Goal: Task Accomplishment & Management: Manage account settings

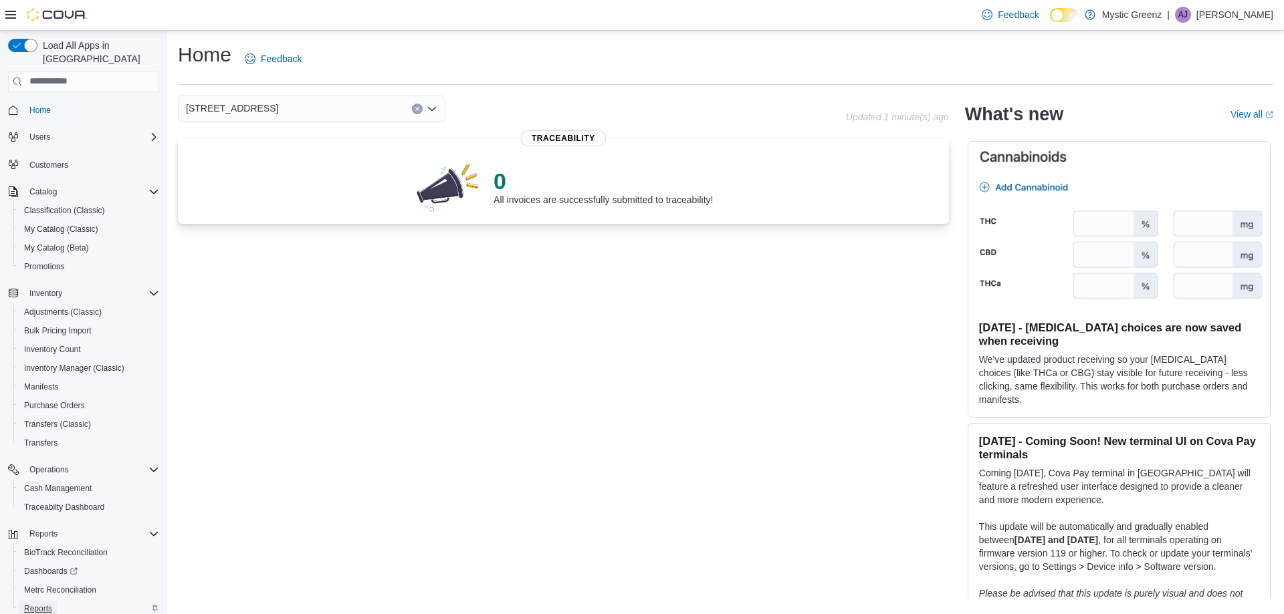
click at [35, 604] on span "Reports" at bounding box center [38, 609] width 28 height 11
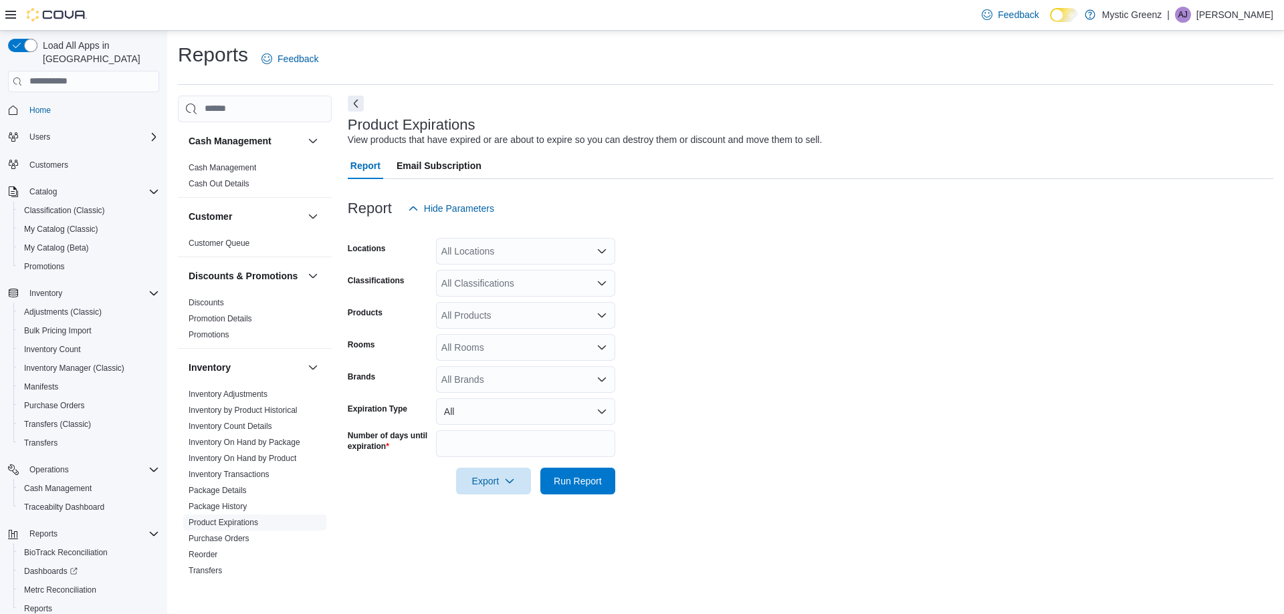
click at [222, 528] on link "Product Expirations" at bounding box center [224, 522] width 70 height 9
click at [235, 528] on link "Product Expirations" at bounding box center [224, 522] width 70 height 9
click at [544, 249] on div "All Locations" at bounding box center [525, 251] width 179 height 27
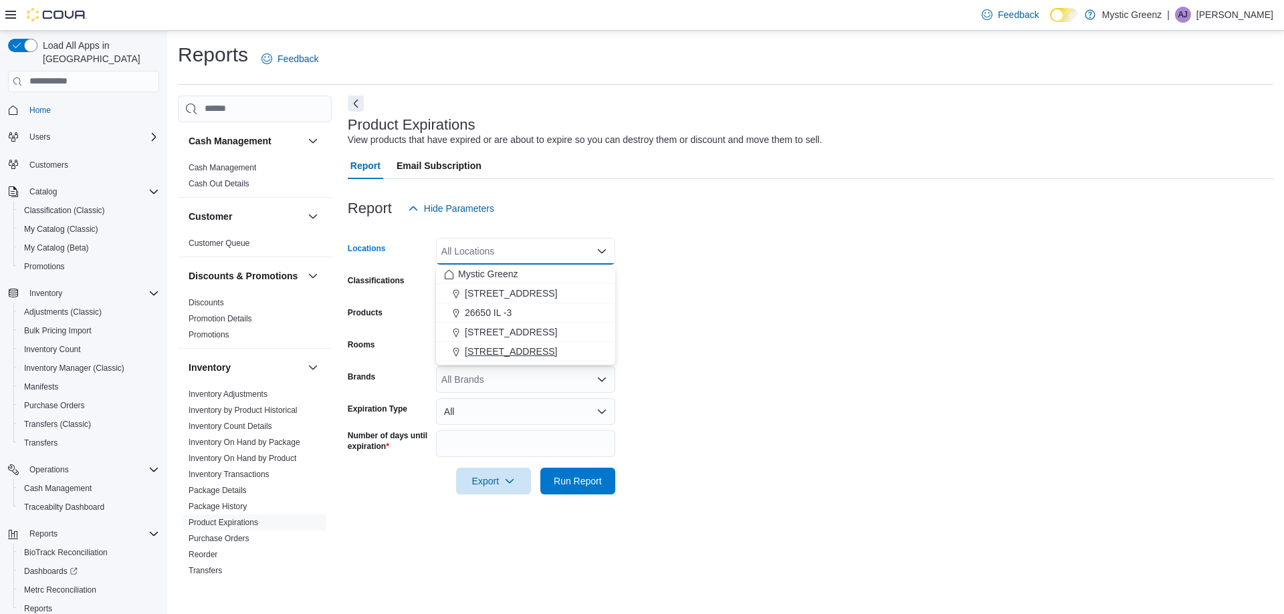
click at [518, 358] on span "5045 Indus Drive" at bounding box center [511, 351] width 92 height 13
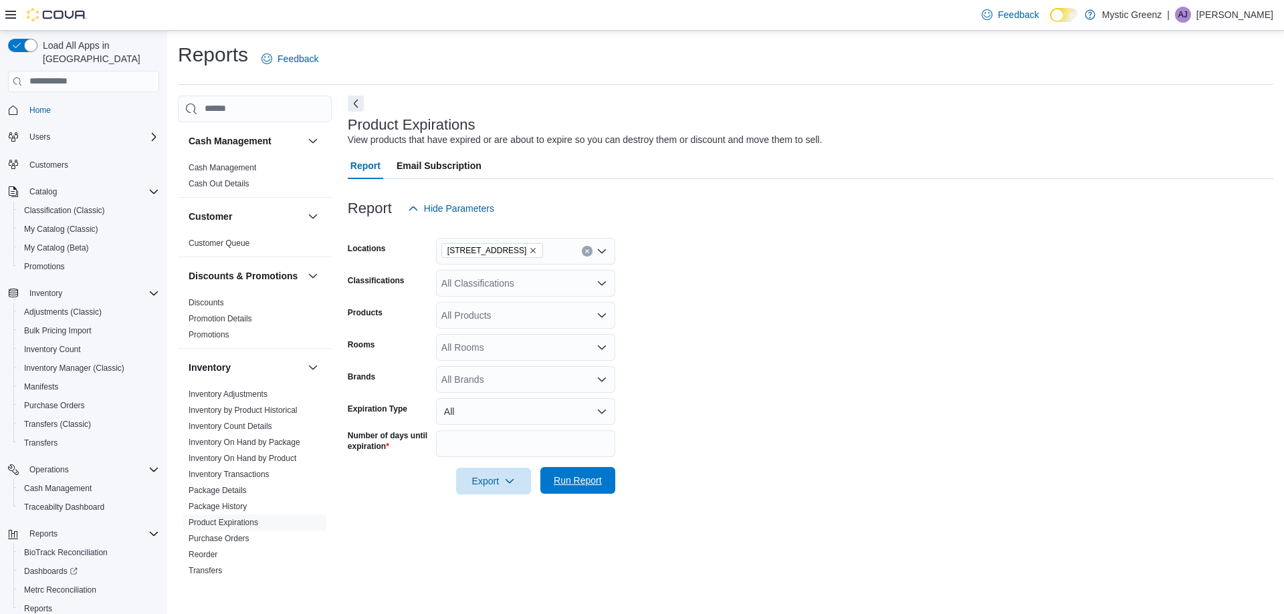
click at [568, 483] on span "Run Report" at bounding box center [578, 480] width 48 height 13
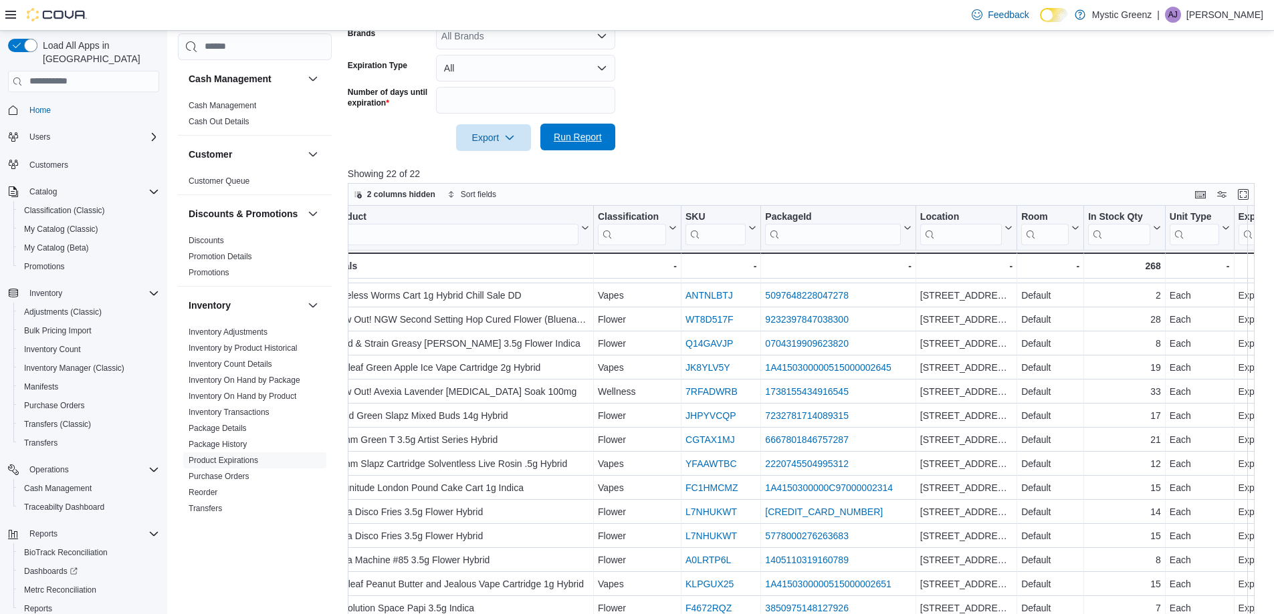
scroll to position [92, 0]
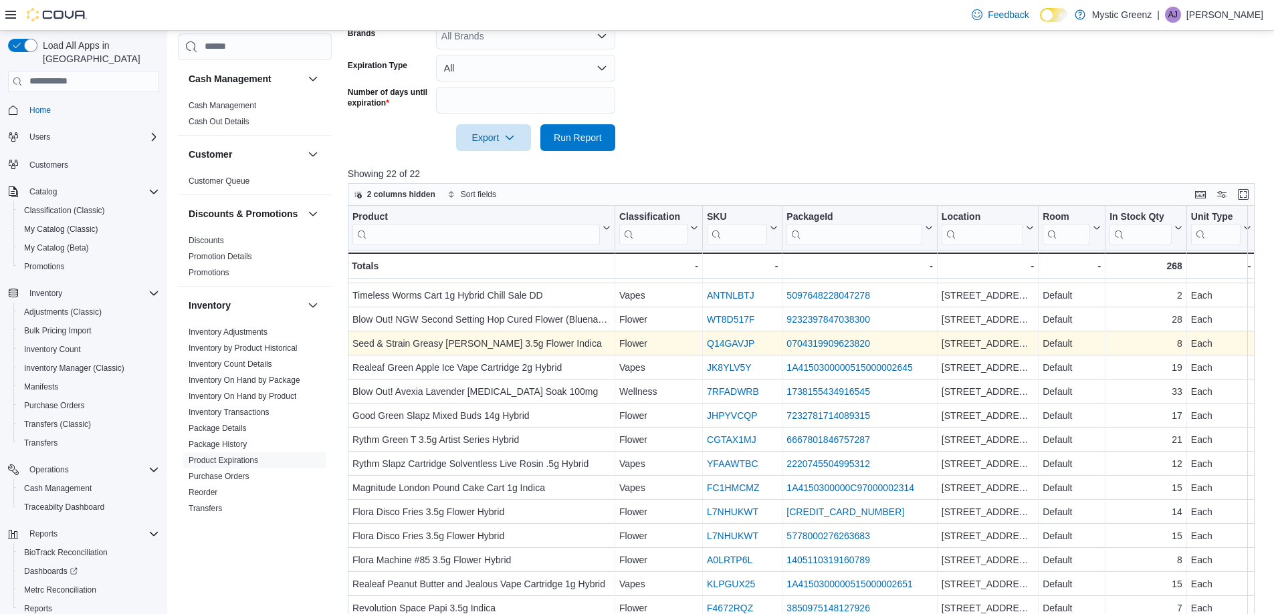
click at [735, 346] on link "Q14GAVJP" at bounding box center [730, 343] width 47 height 11
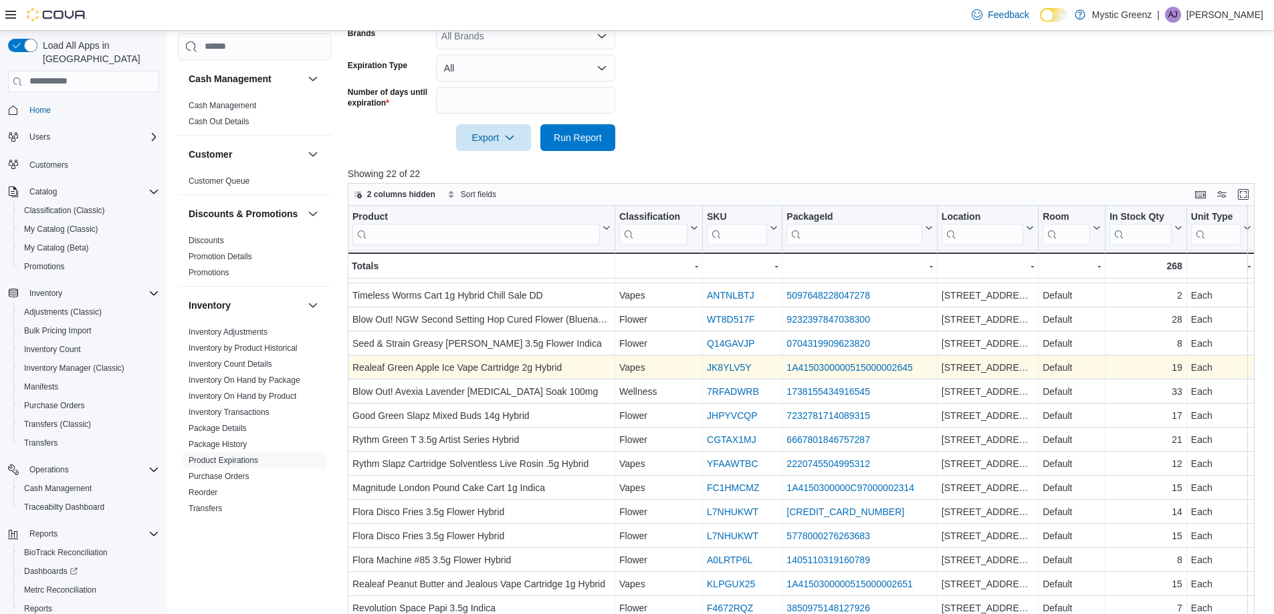
click at [726, 363] on link "JK8YLV5Y" at bounding box center [729, 367] width 45 height 11
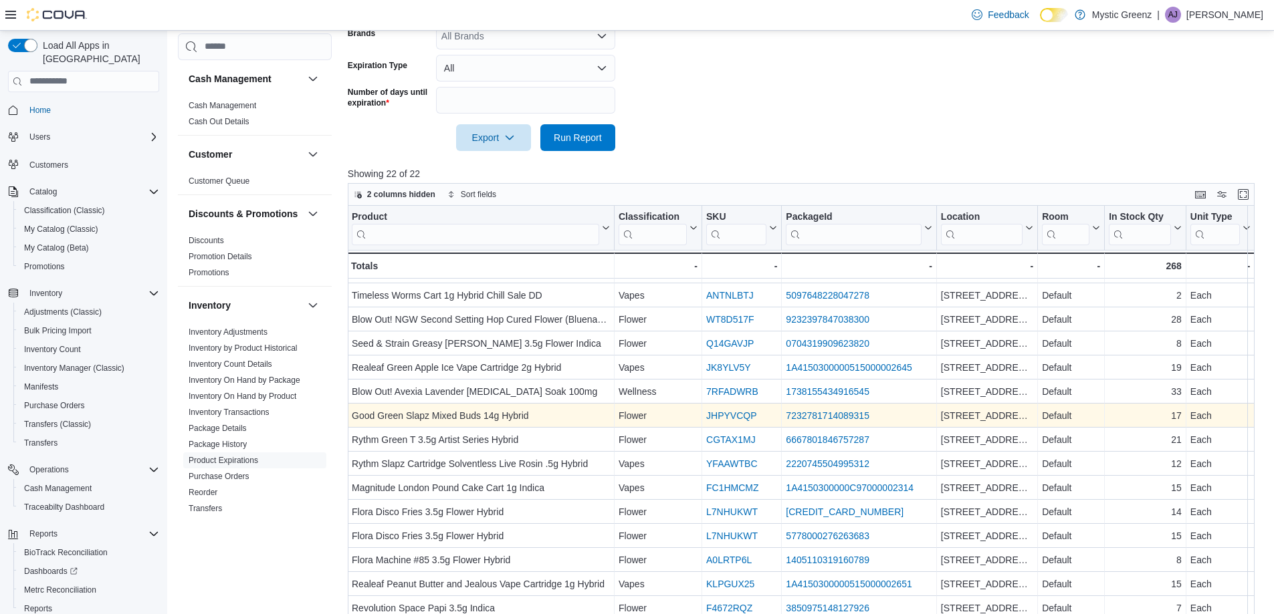
click at [729, 419] on link "JHPYVCQP" at bounding box center [731, 416] width 50 height 11
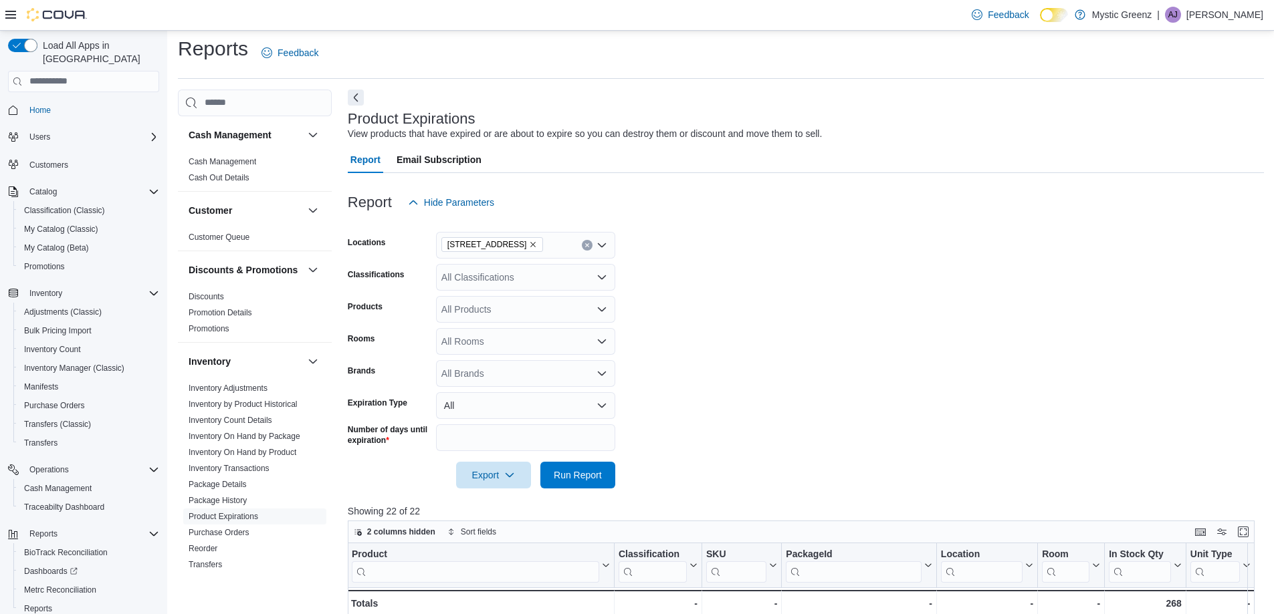
scroll to position [0, 0]
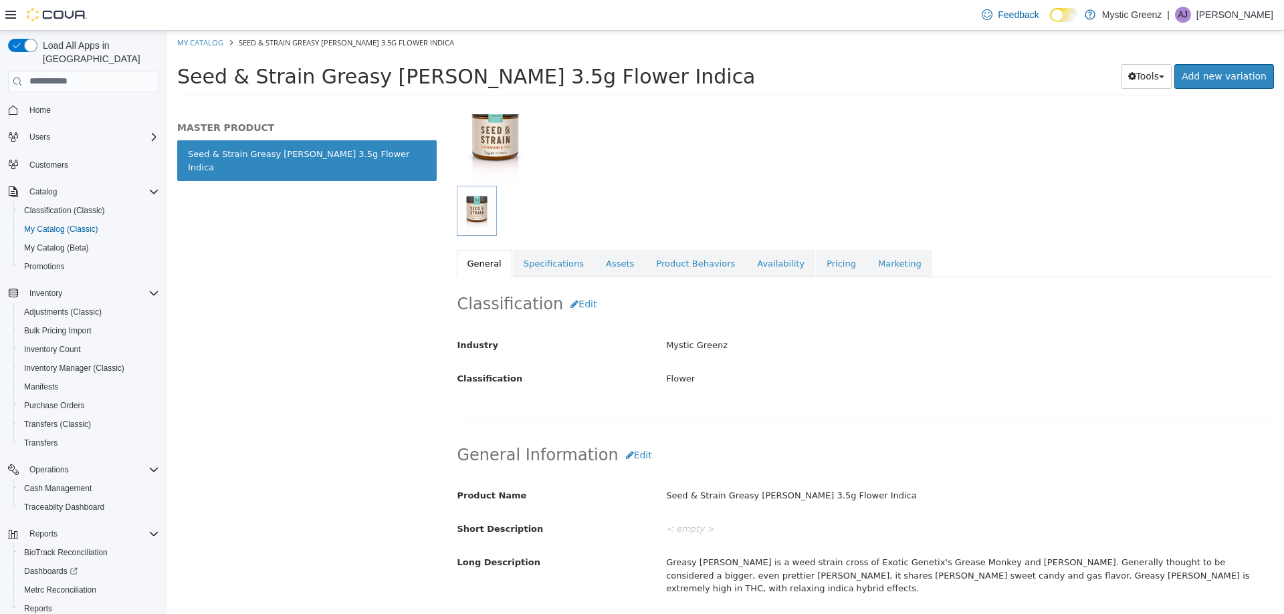
scroll to position [242, 0]
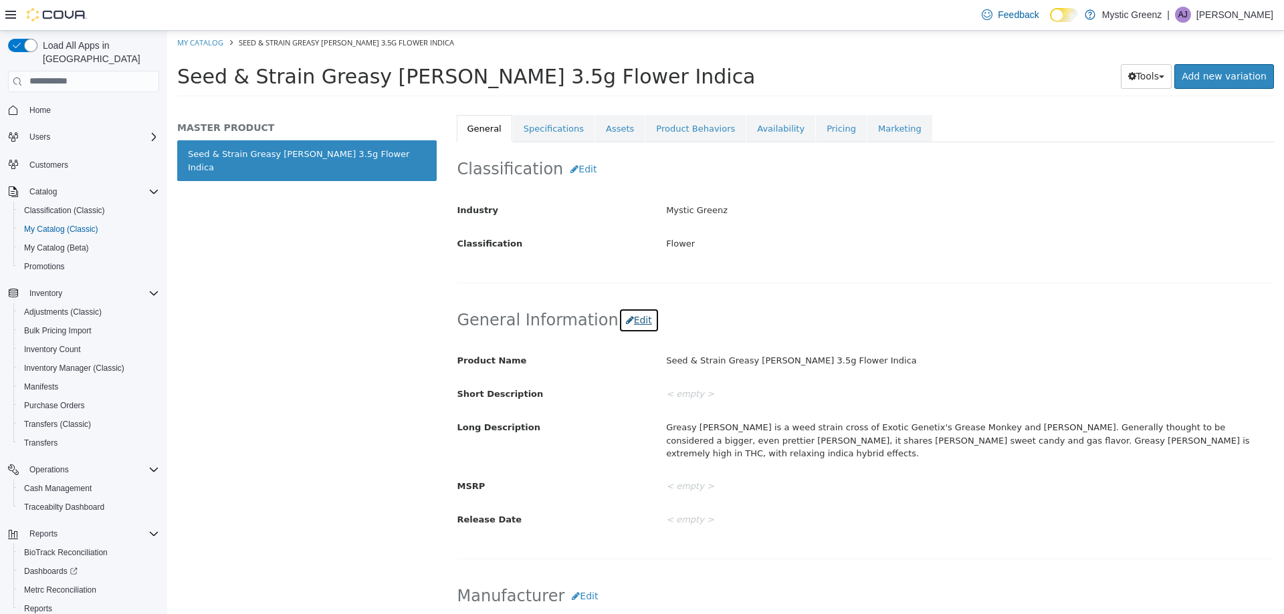
click at [618, 313] on button "Edit" at bounding box center [638, 320] width 41 height 25
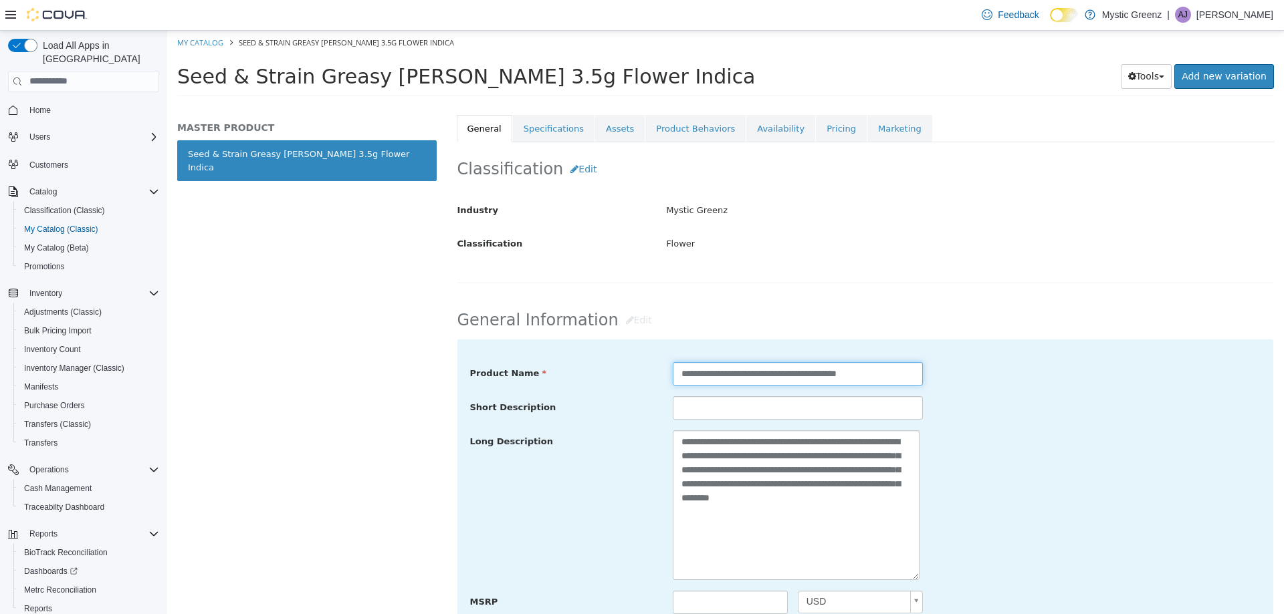
click at [679, 374] on input "**********" at bounding box center [798, 373] width 250 height 23
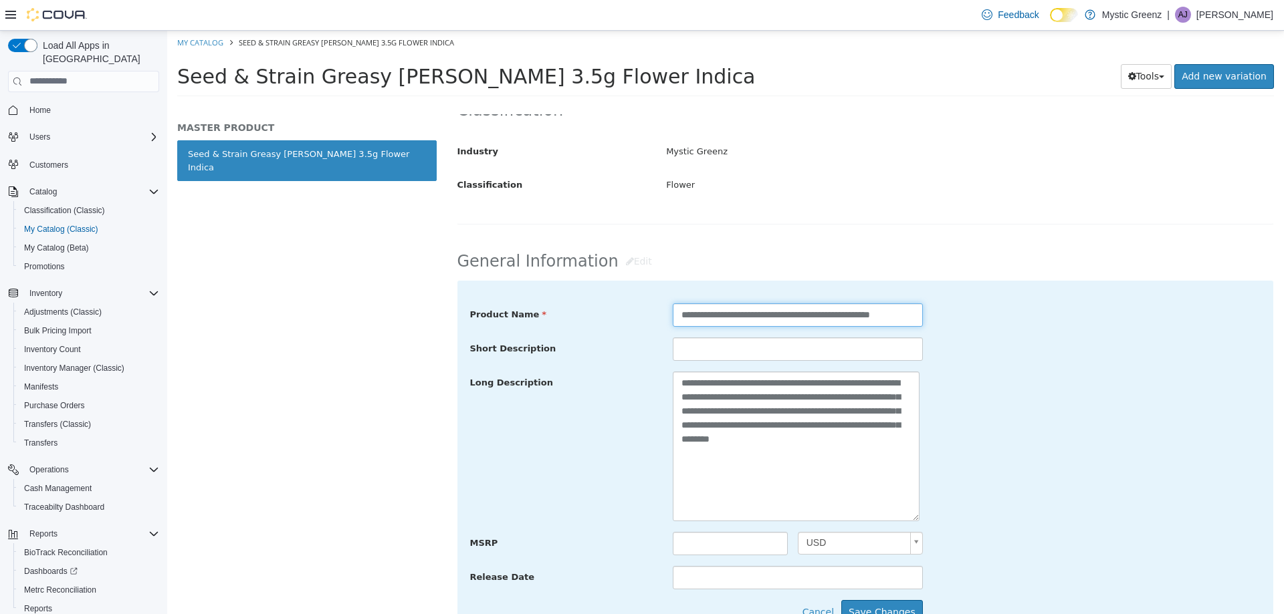
scroll to position [389, 0]
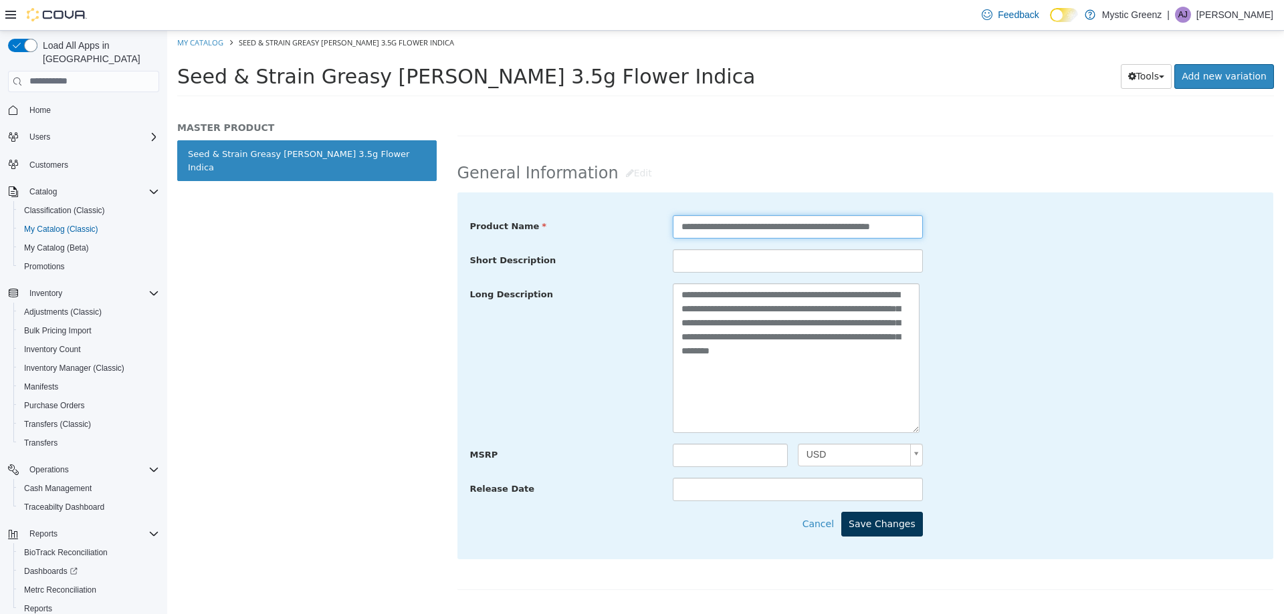
type input "**********"
click at [877, 536] on button "Save Changes" at bounding box center [882, 523] width 82 height 25
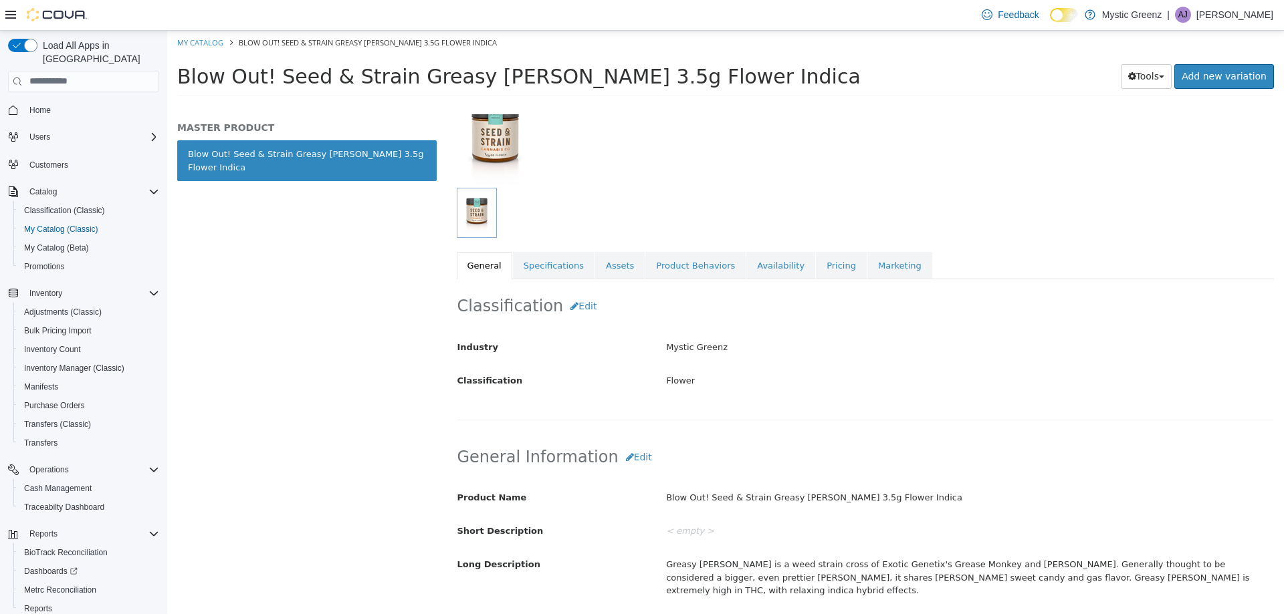
scroll to position [94, 0]
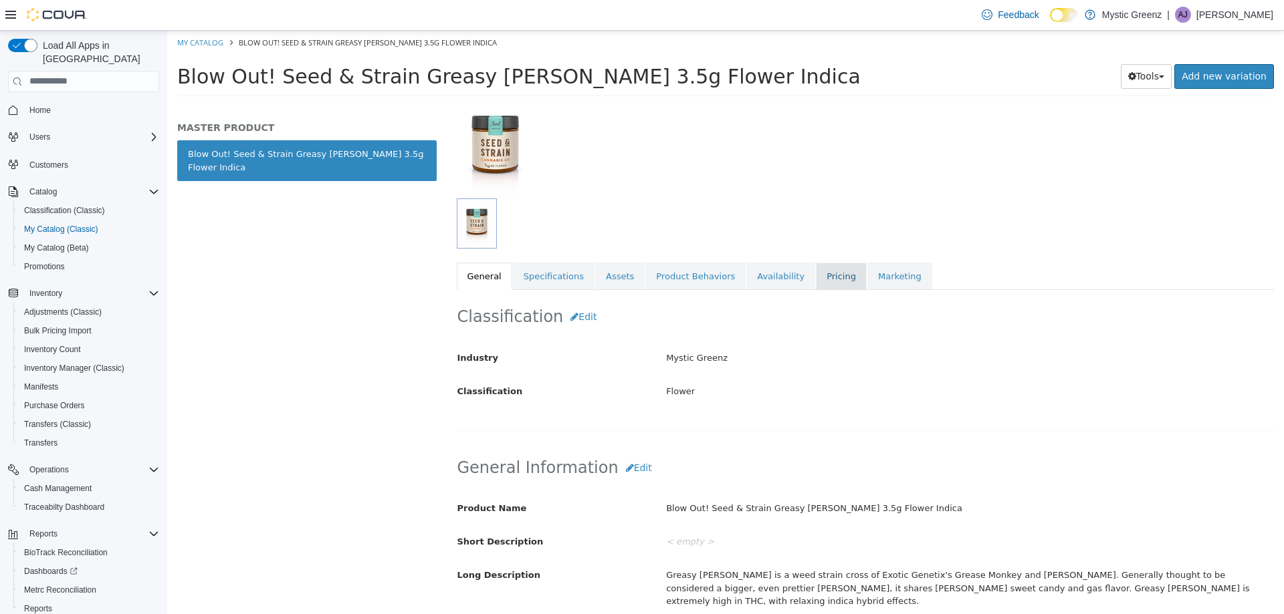
click at [816, 269] on link "Pricing" at bounding box center [841, 276] width 51 height 28
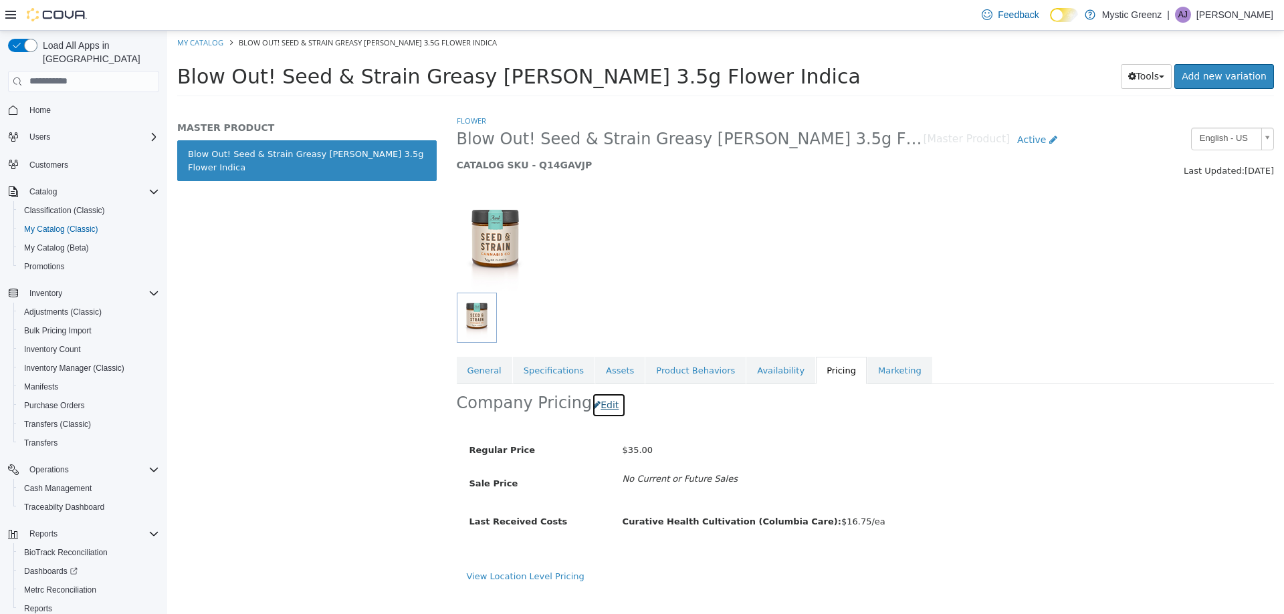
click at [596, 401] on button "Edit" at bounding box center [609, 404] width 34 height 25
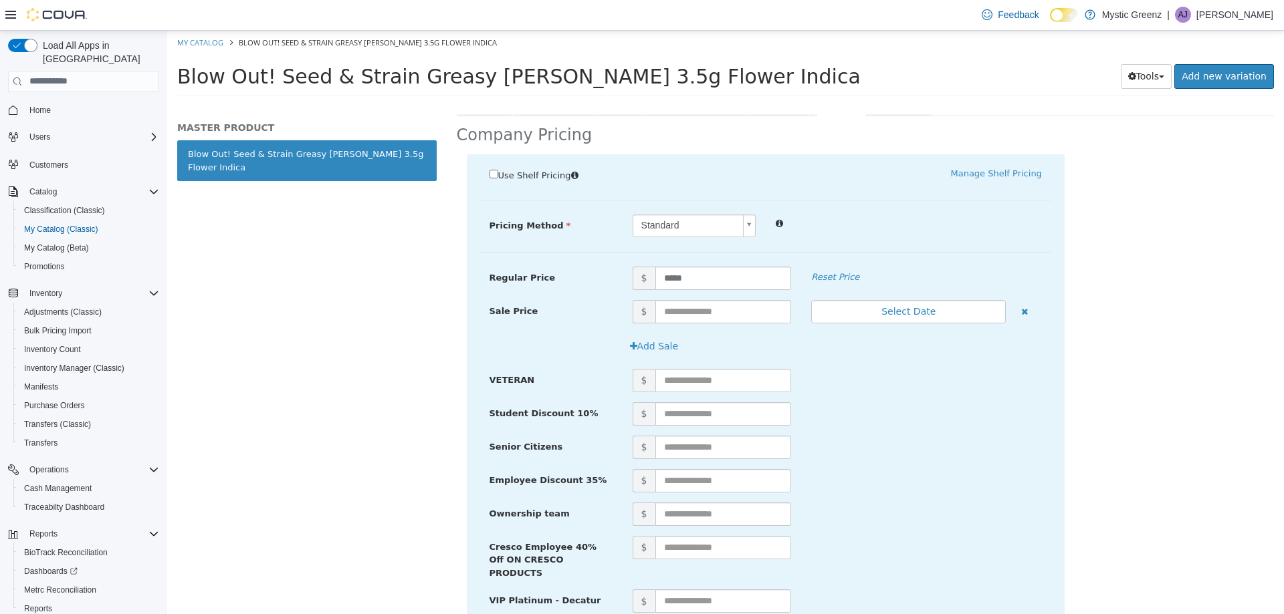
scroll to position [612, 0]
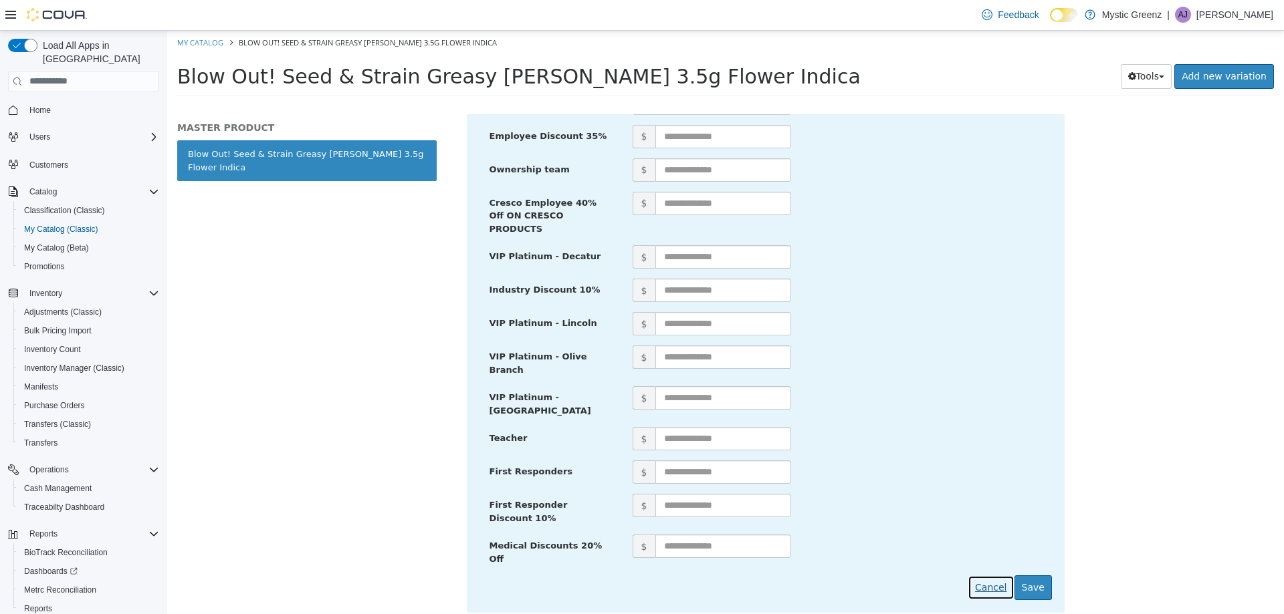
click at [978, 575] on button "Cancel" at bounding box center [990, 587] width 46 height 25
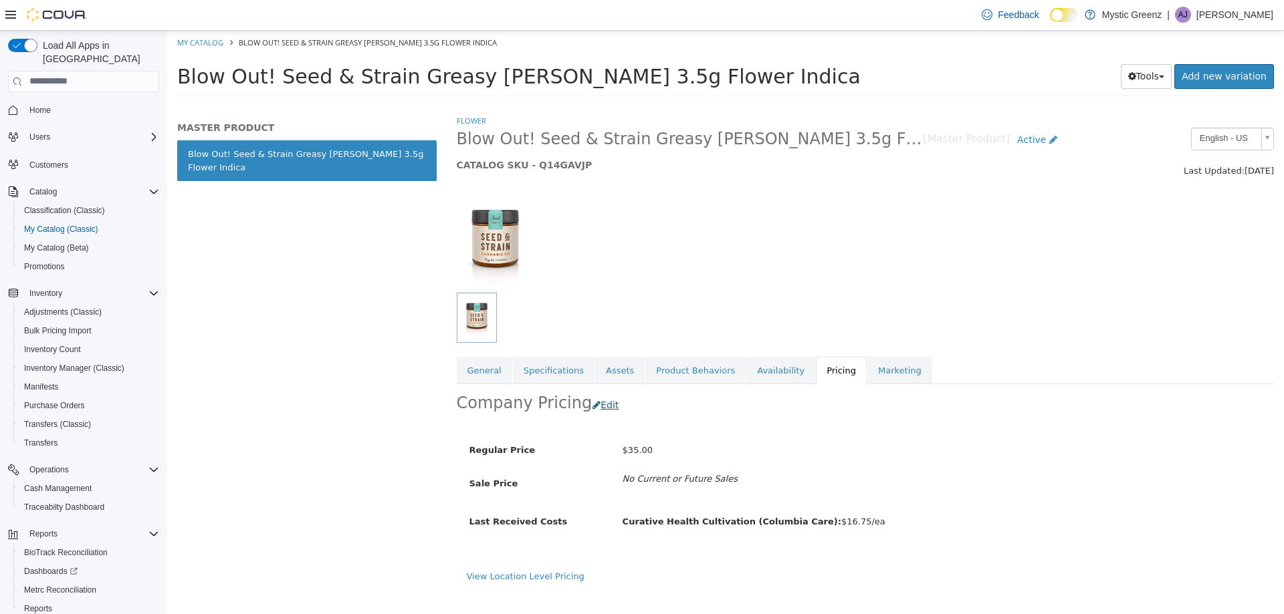
click at [595, 403] on button "Edit" at bounding box center [609, 404] width 34 height 25
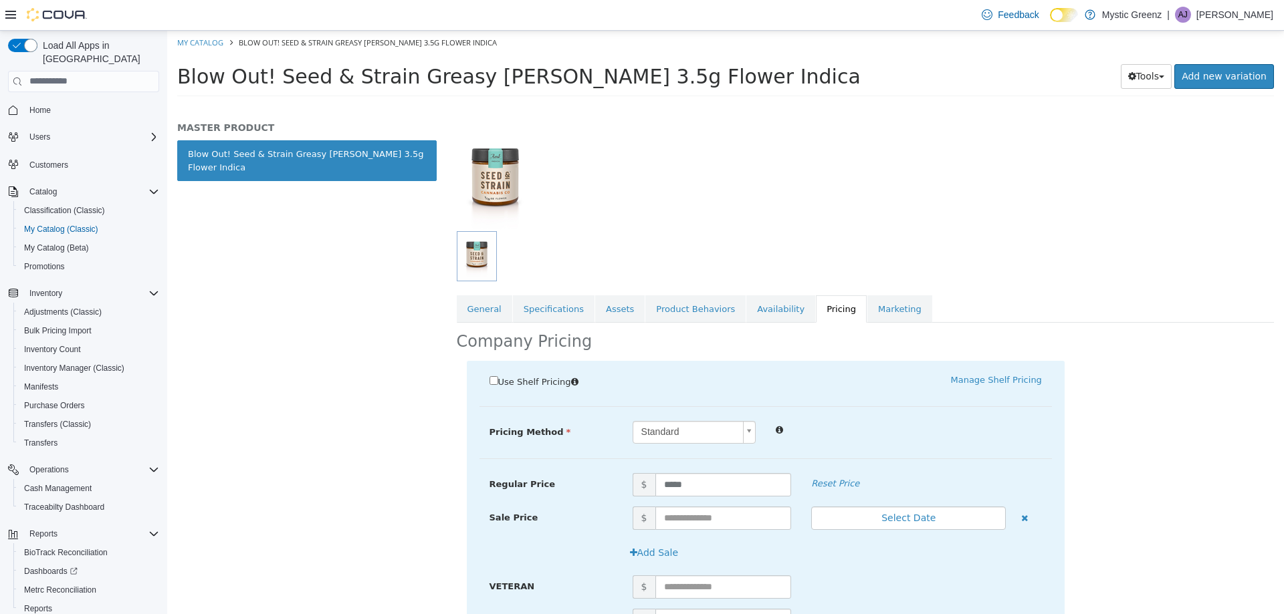
scroll to position [68, 0]
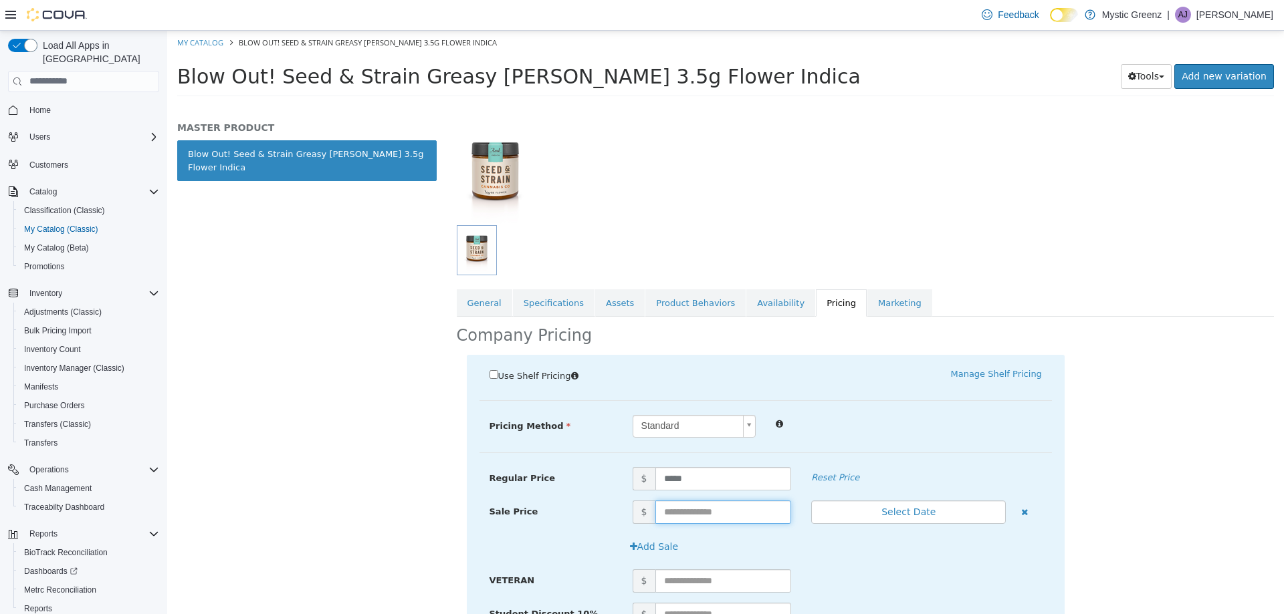
click at [729, 507] on input "text" at bounding box center [723, 511] width 136 height 23
type input "*****"
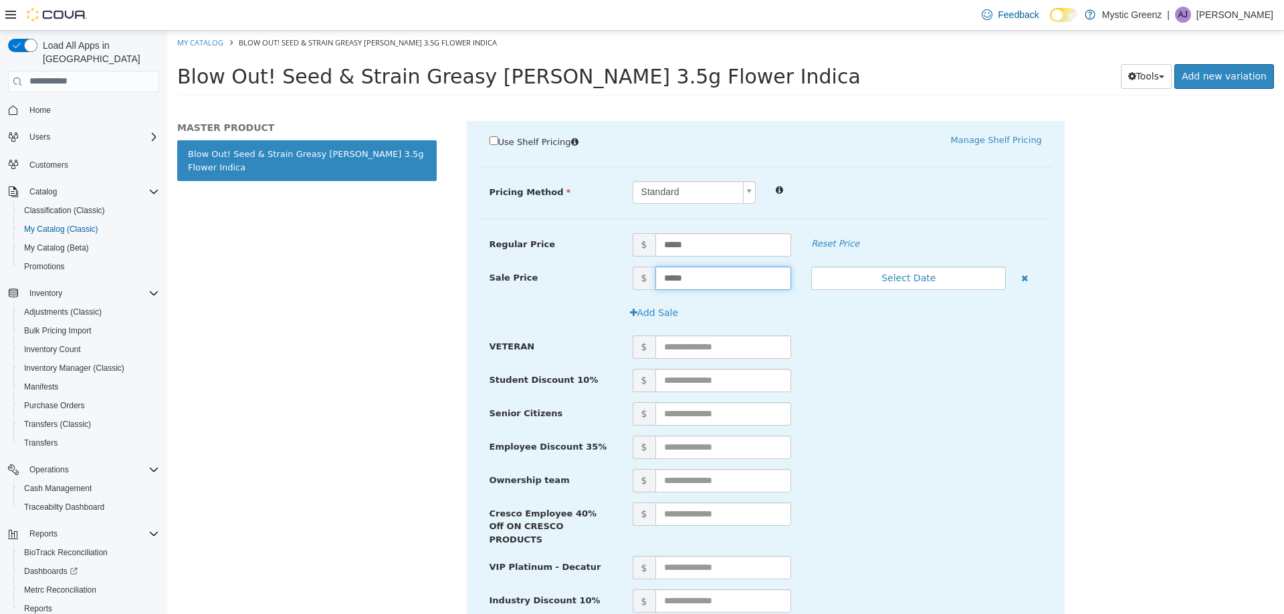
scroll to position [612, 0]
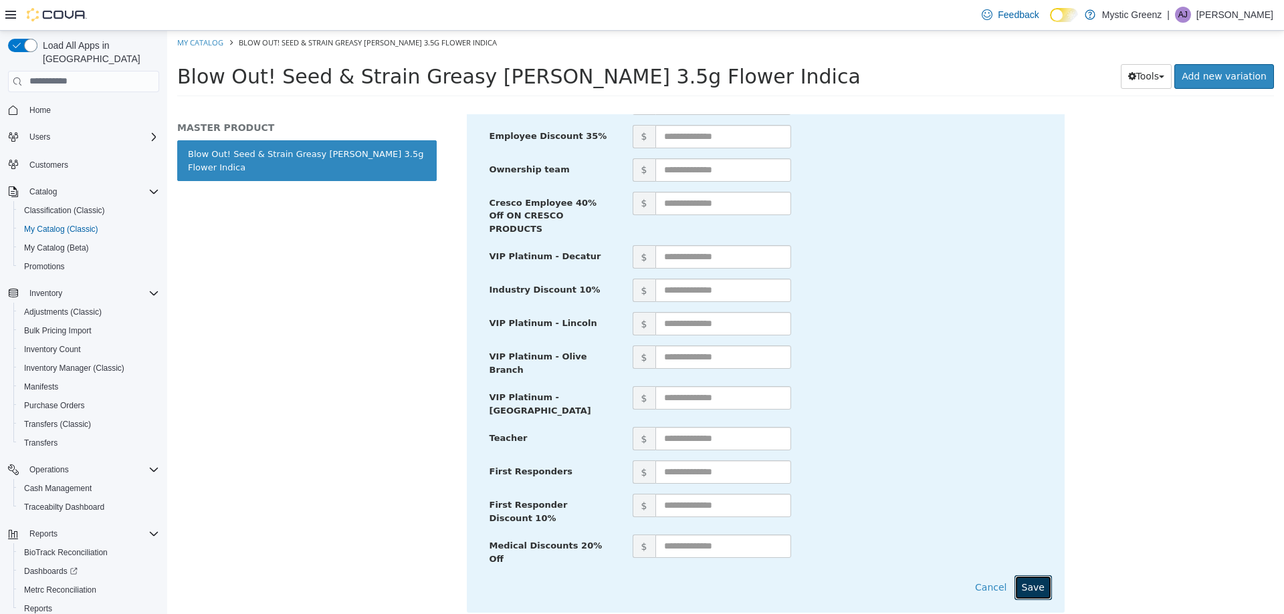
click at [1026, 575] on button "Save" at bounding box center [1032, 587] width 37 height 25
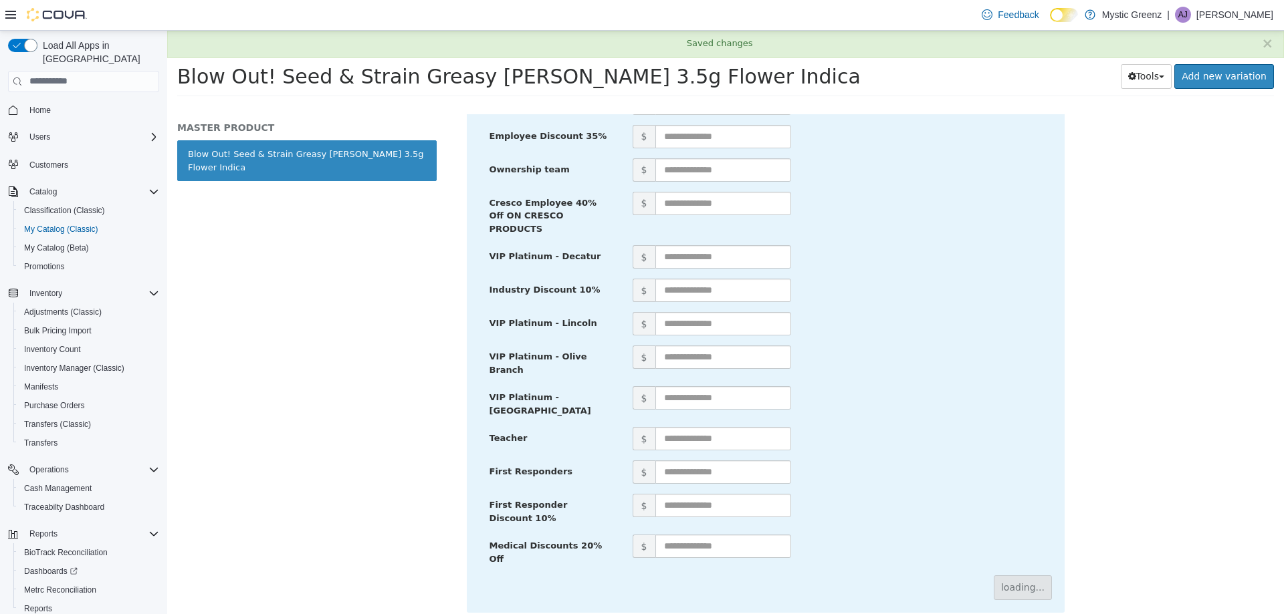
scroll to position [0, 0]
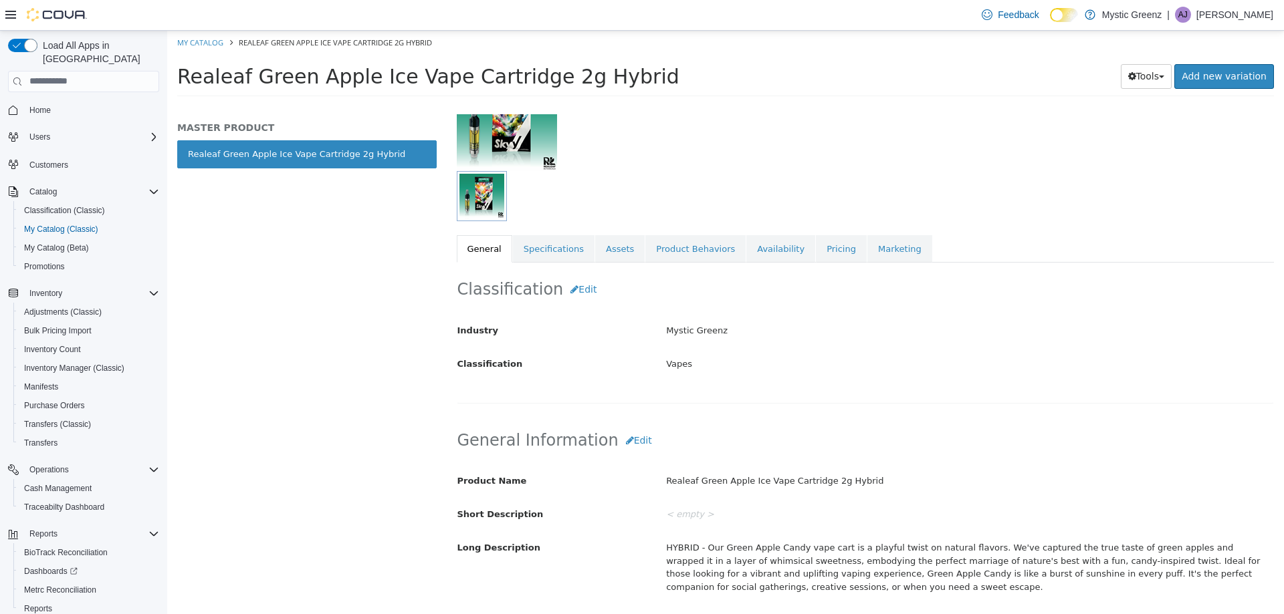
scroll to position [197, 0]
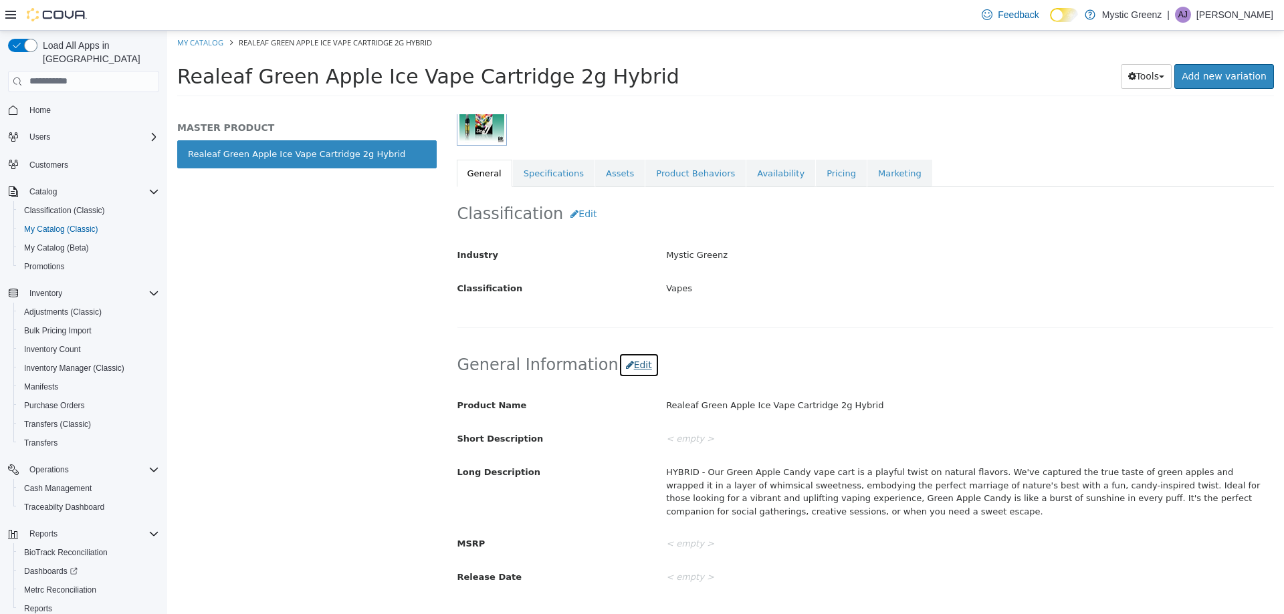
click at [626, 370] on button "Edit" at bounding box center [638, 364] width 41 height 25
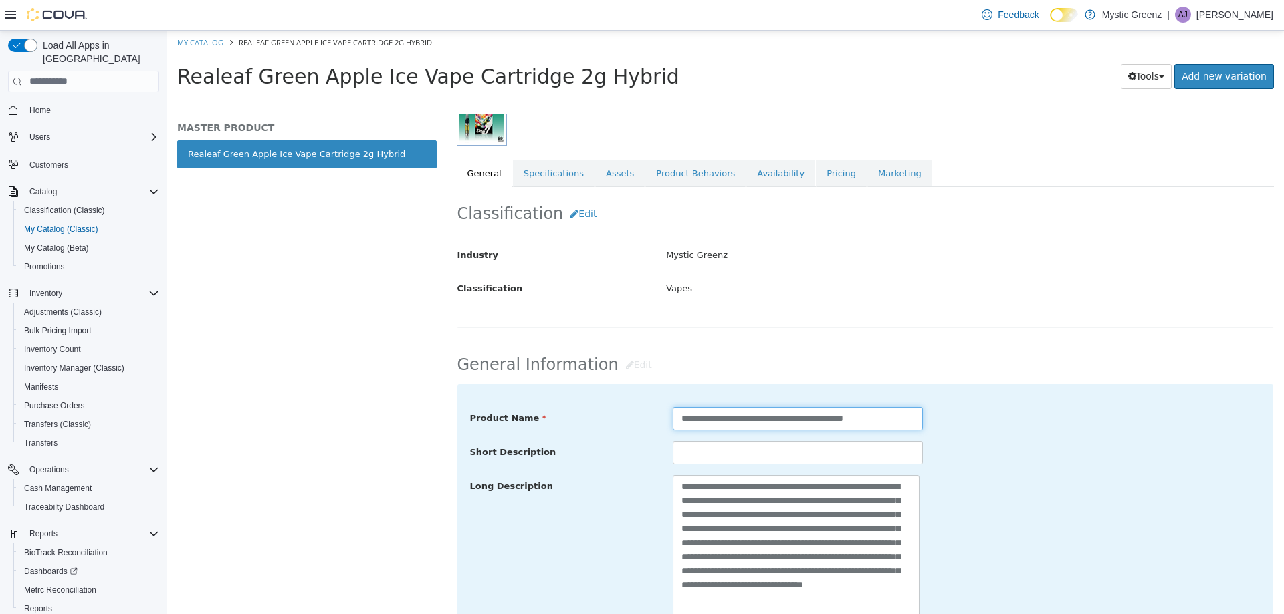
click at [681, 419] on input "**********" at bounding box center [798, 418] width 250 height 23
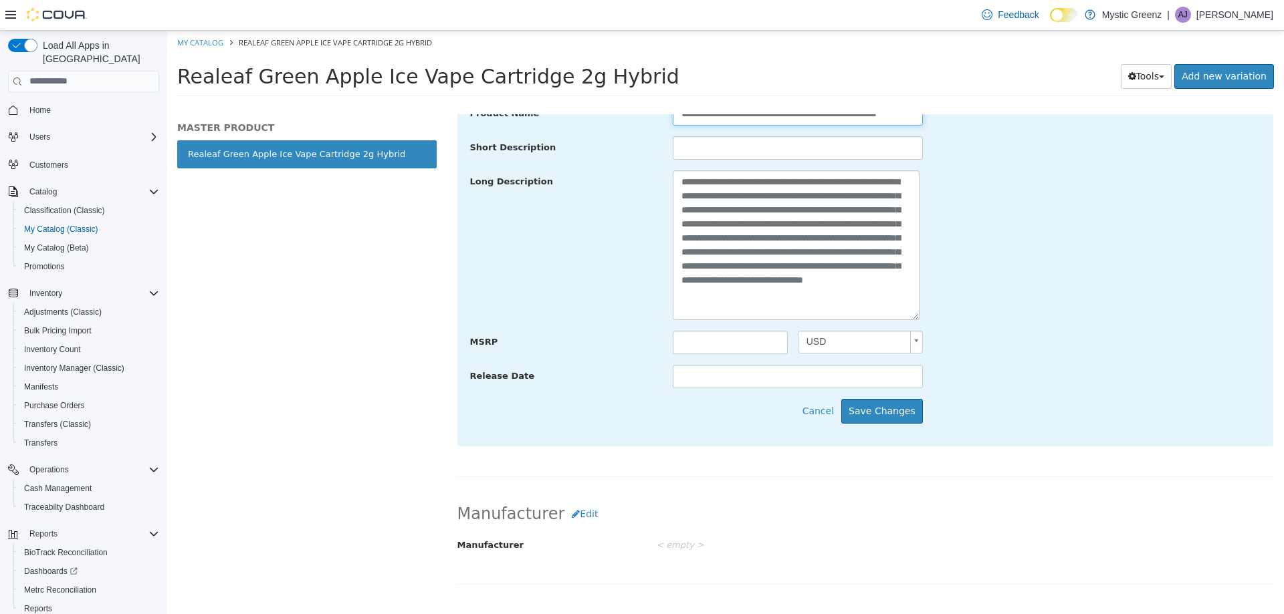
scroll to position [504, 0]
type input "**********"
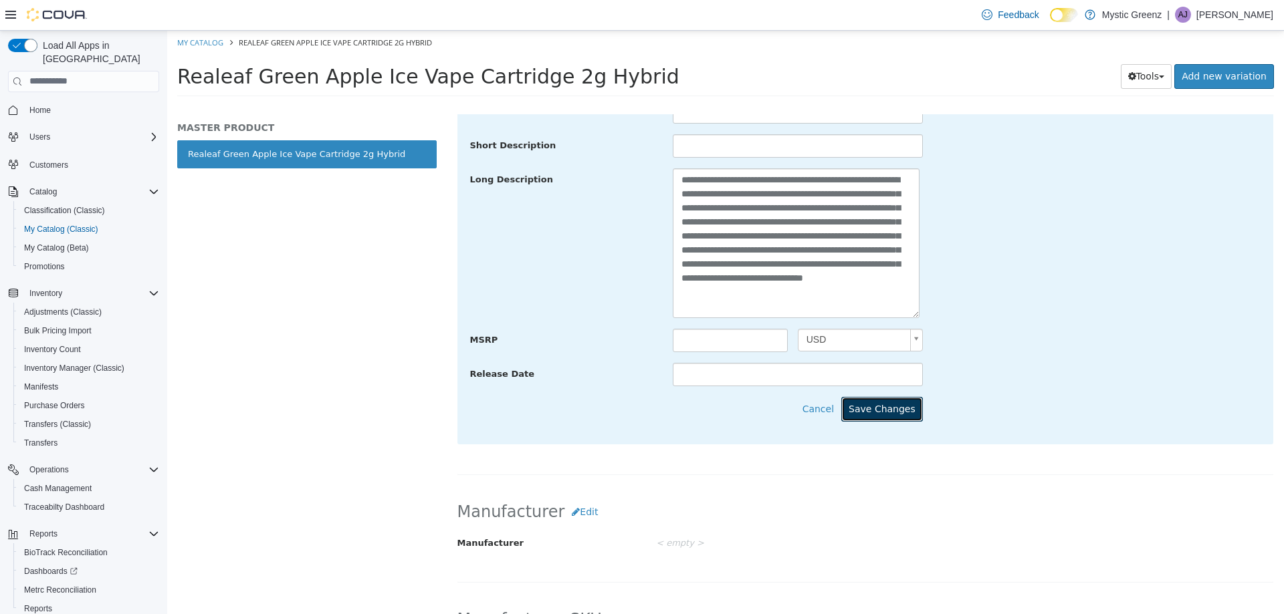
click at [869, 409] on button "Save Changes" at bounding box center [882, 408] width 82 height 25
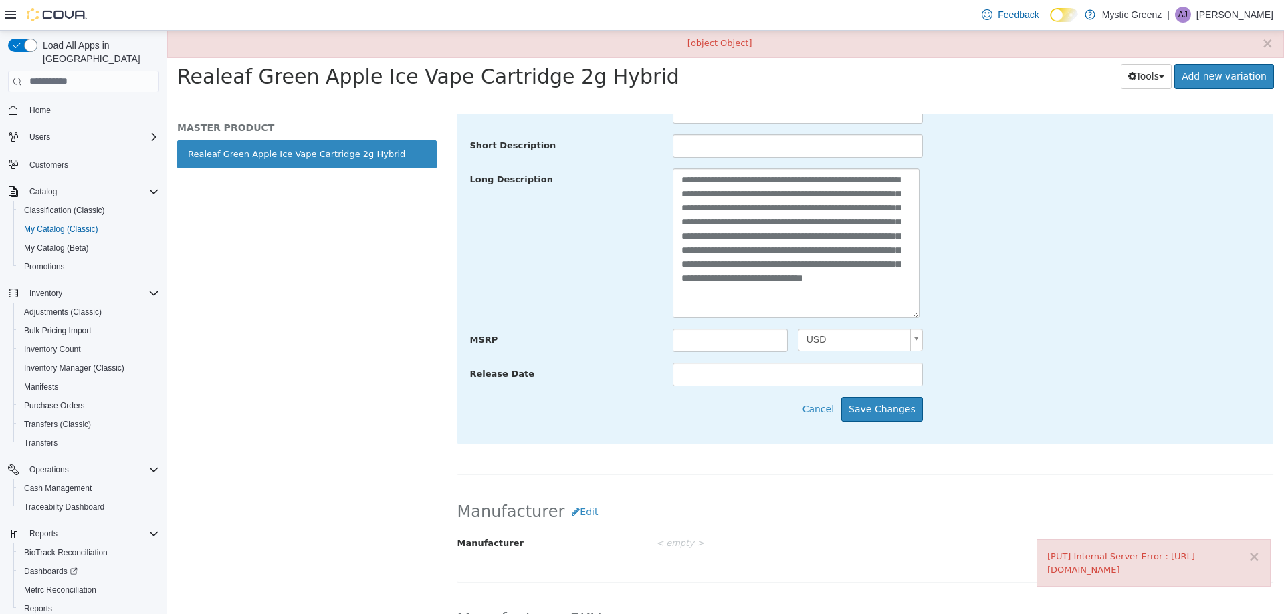
click at [976, 316] on div "**********" at bounding box center [865, 243] width 811 height 150
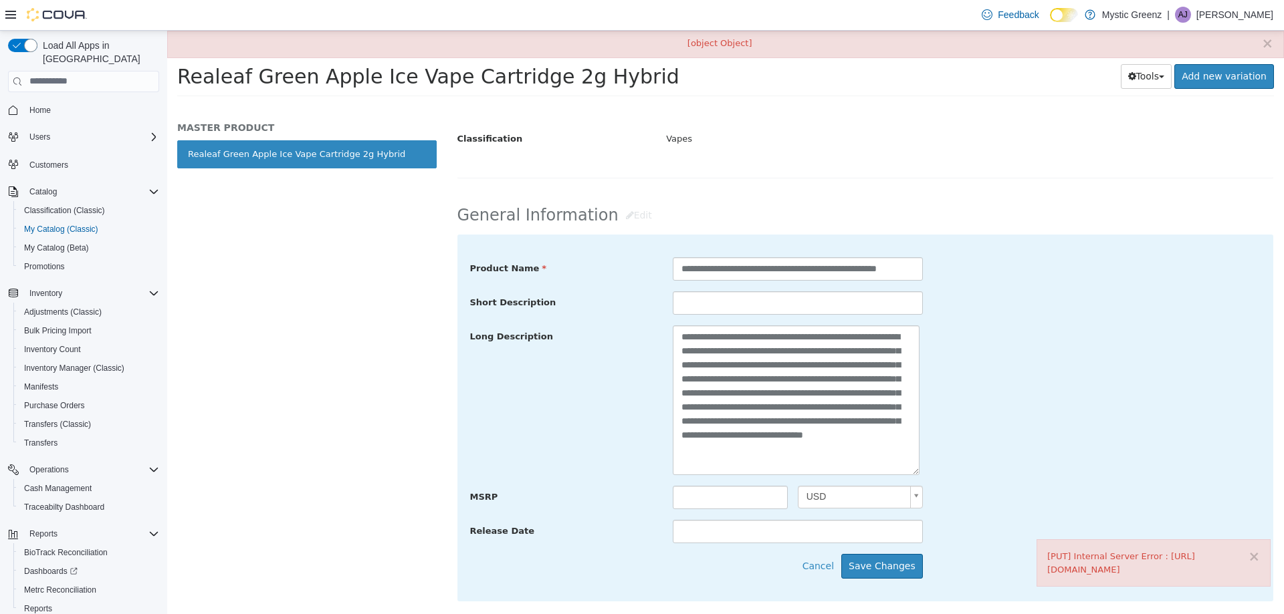
scroll to position [346, 0]
click at [895, 563] on button "Save Changes" at bounding box center [882, 566] width 82 height 25
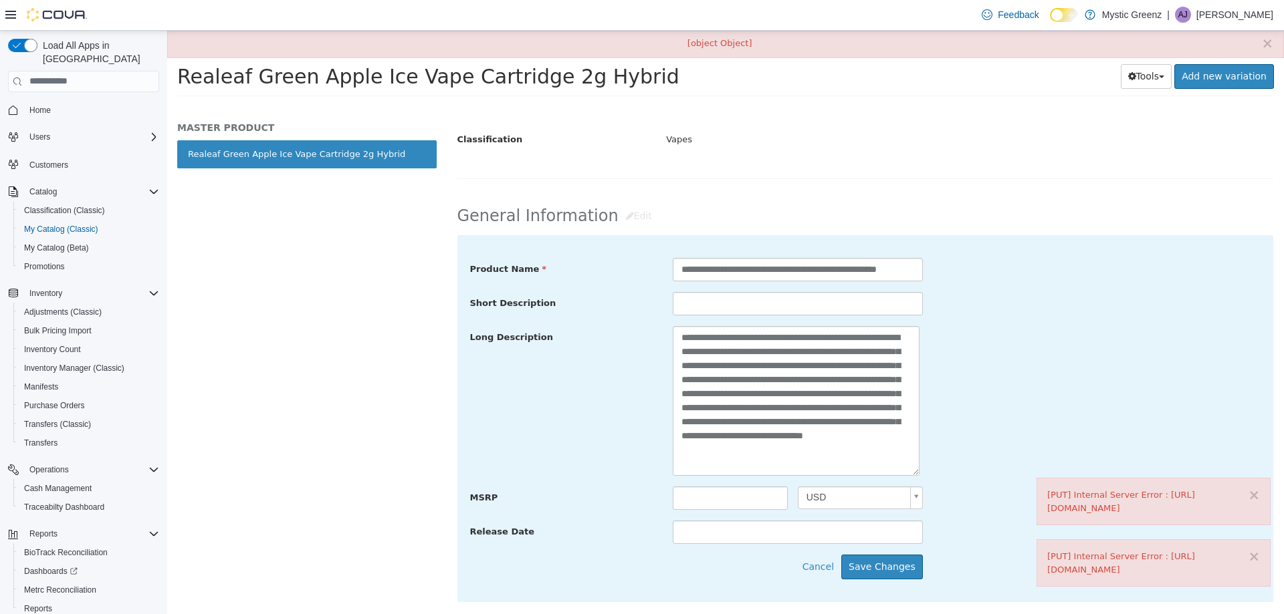
click at [1263, 477] on div "× [PUT] Internal Server Error : [URL][DOMAIN_NAME]" at bounding box center [1153, 500] width 234 height 47
click at [1256, 550] on button "×" at bounding box center [1254, 557] width 12 height 14
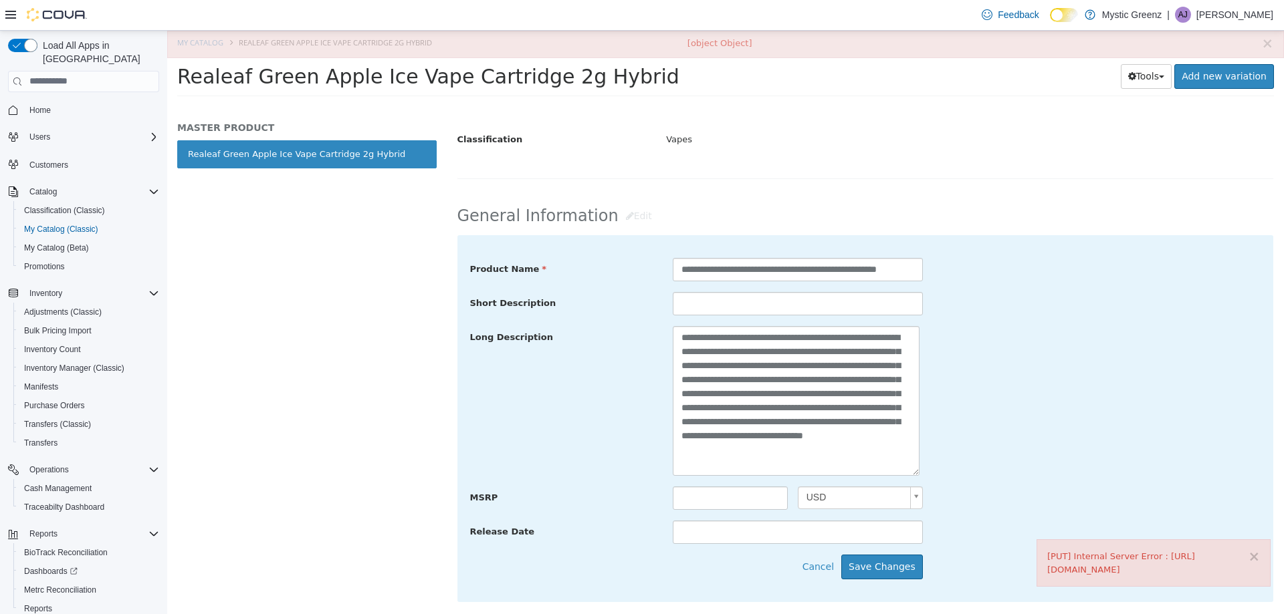
click at [1254, 550] on button "×" at bounding box center [1254, 557] width 12 height 14
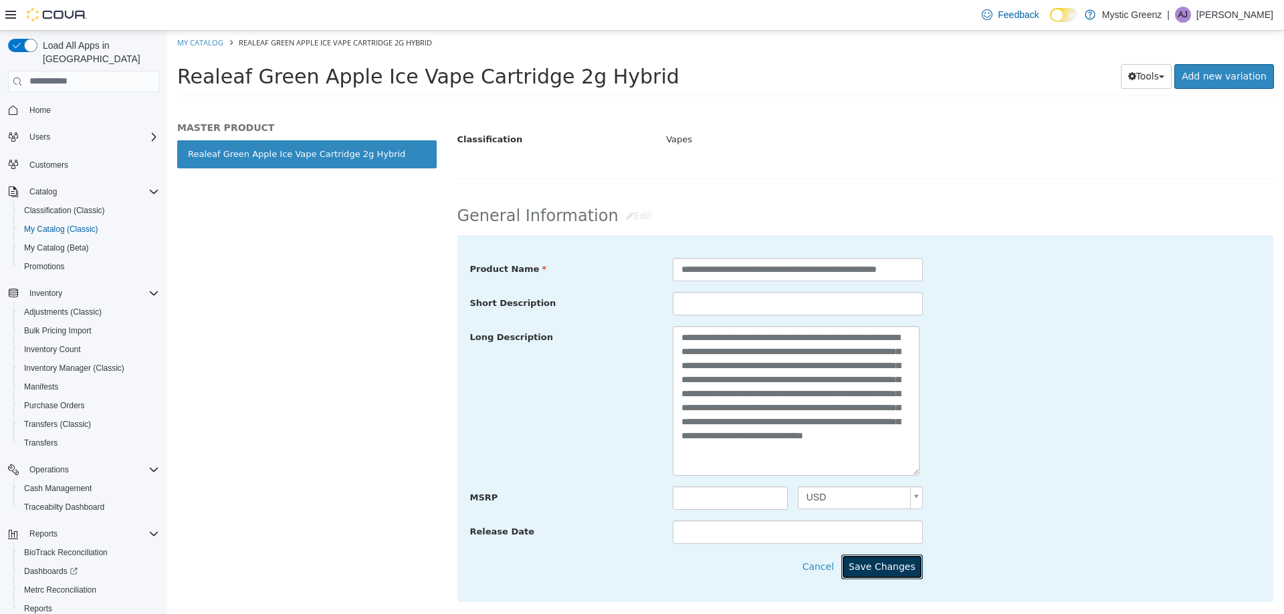
click at [865, 561] on button "Save Changes" at bounding box center [882, 566] width 82 height 25
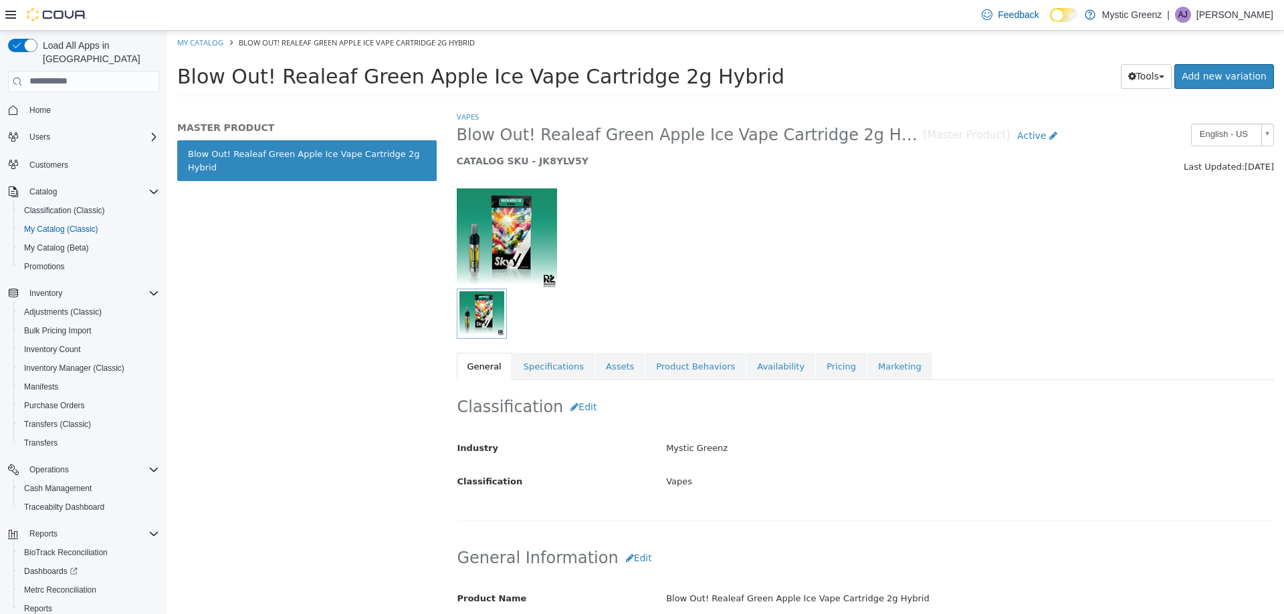
scroll to position [0, 0]
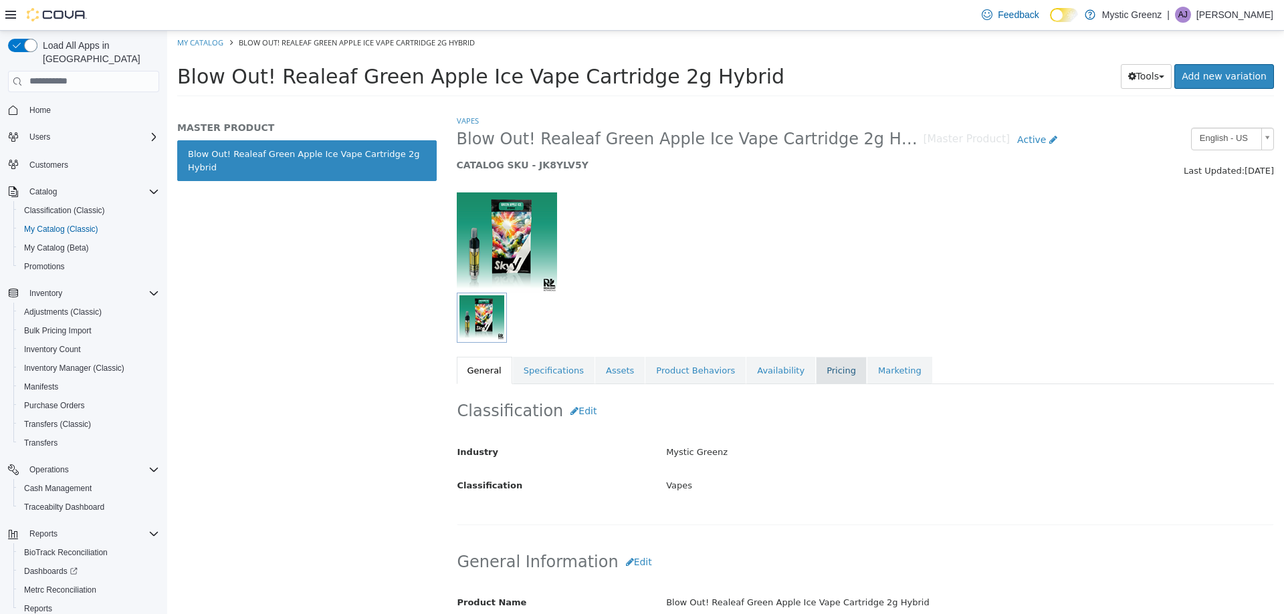
click at [816, 366] on link "Pricing" at bounding box center [841, 370] width 51 height 28
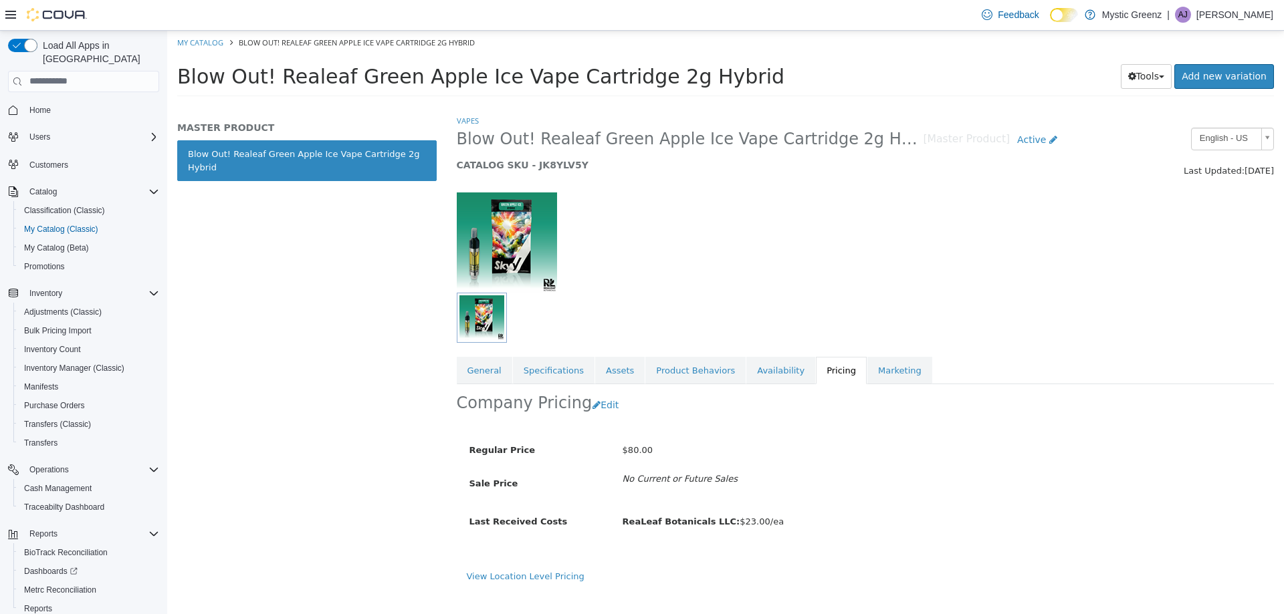
click at [1052, 461] on div "$80.00" at bounding box center [841, 450] width 459 height 23
click at [592, 409] on button "Edit" at bounding box center [609, 404] width 34 height 25
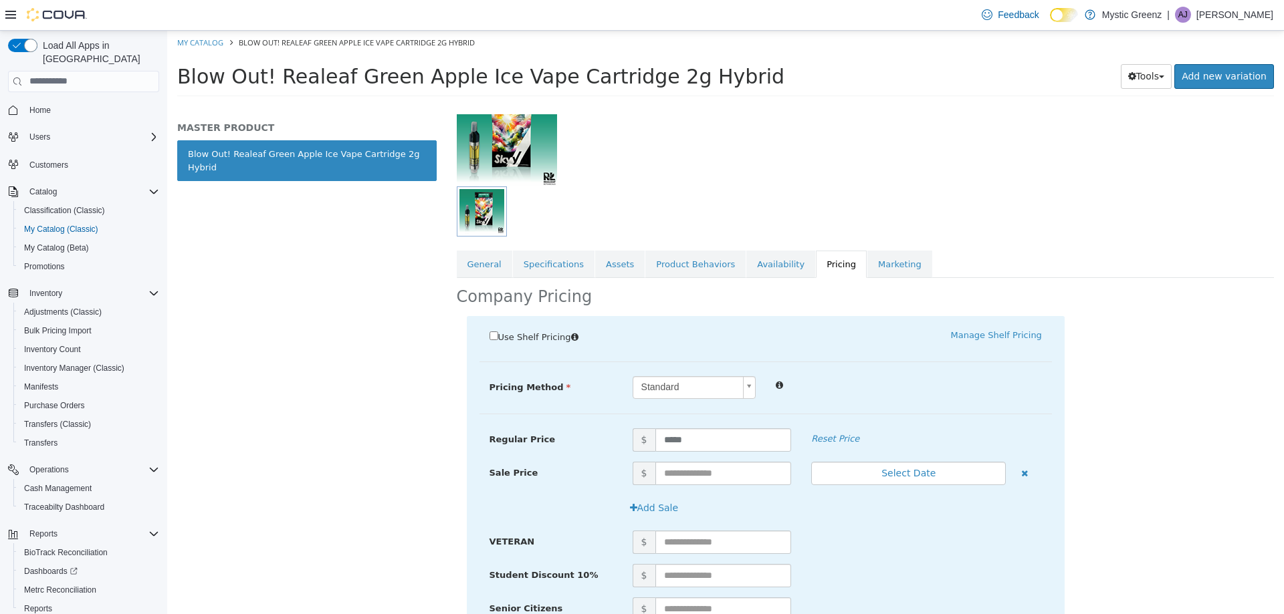
scroll to position [121, 0]
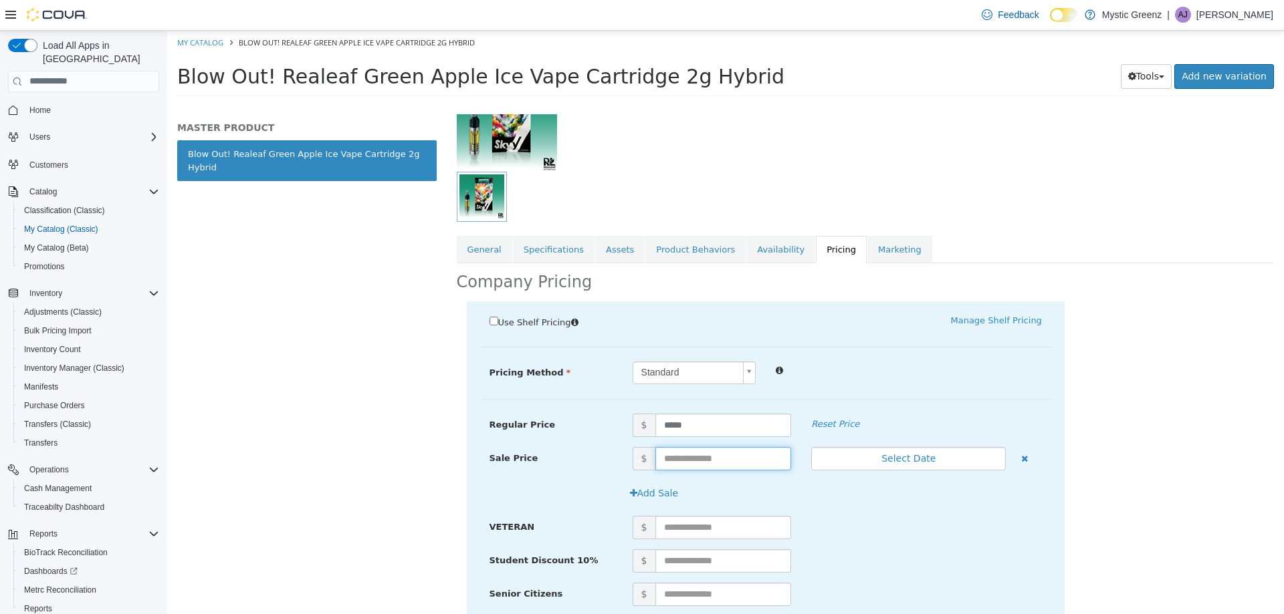
click at [721, 460] on input "text" at bounding box center [723, 458] width 136 height 23
type input "*"
type input "*****"
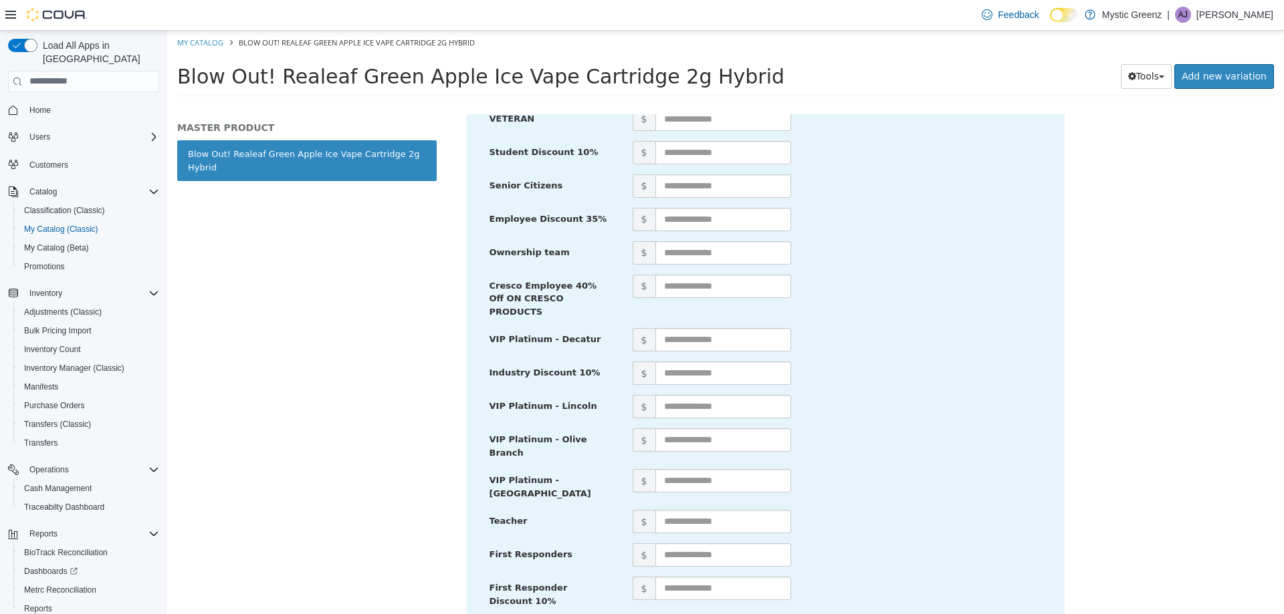
scroll to position [612, 0]
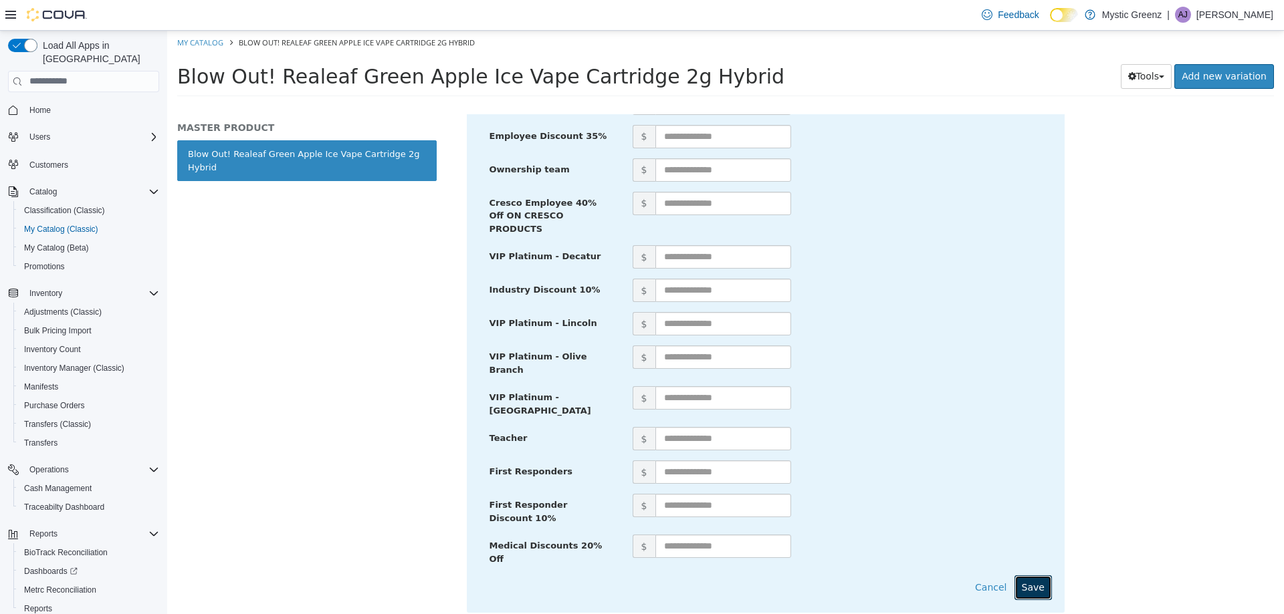
click at [1029, 575] on button "Save" at bounding box center [1032, 587] width 37 height 25
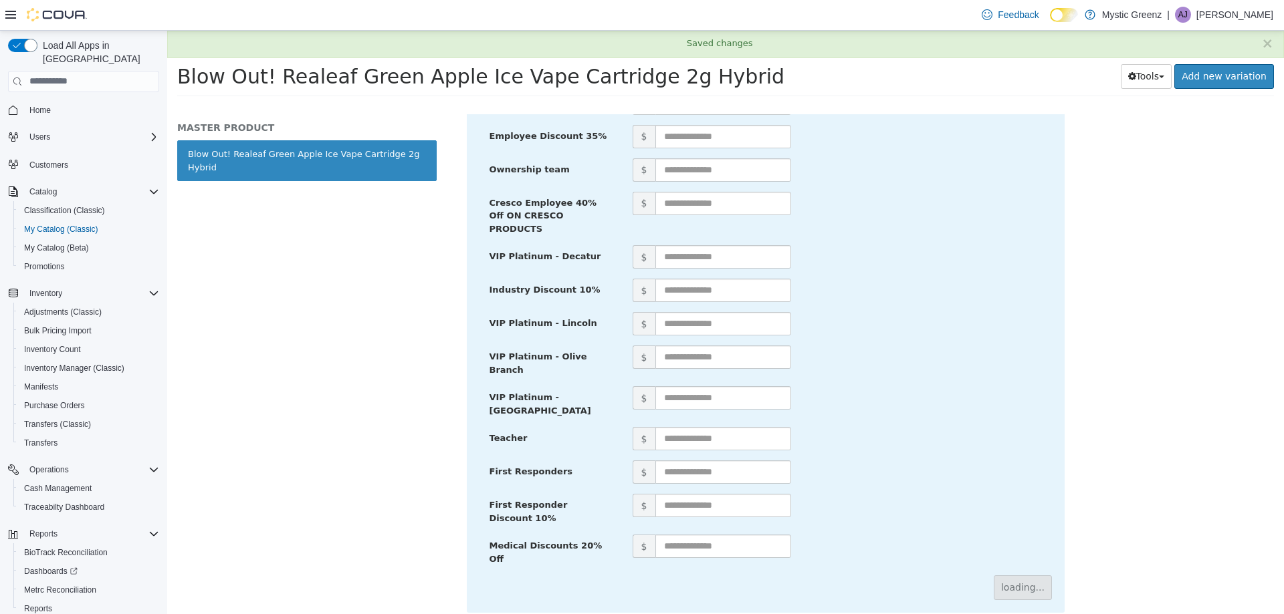
scroll to position [0, 0]
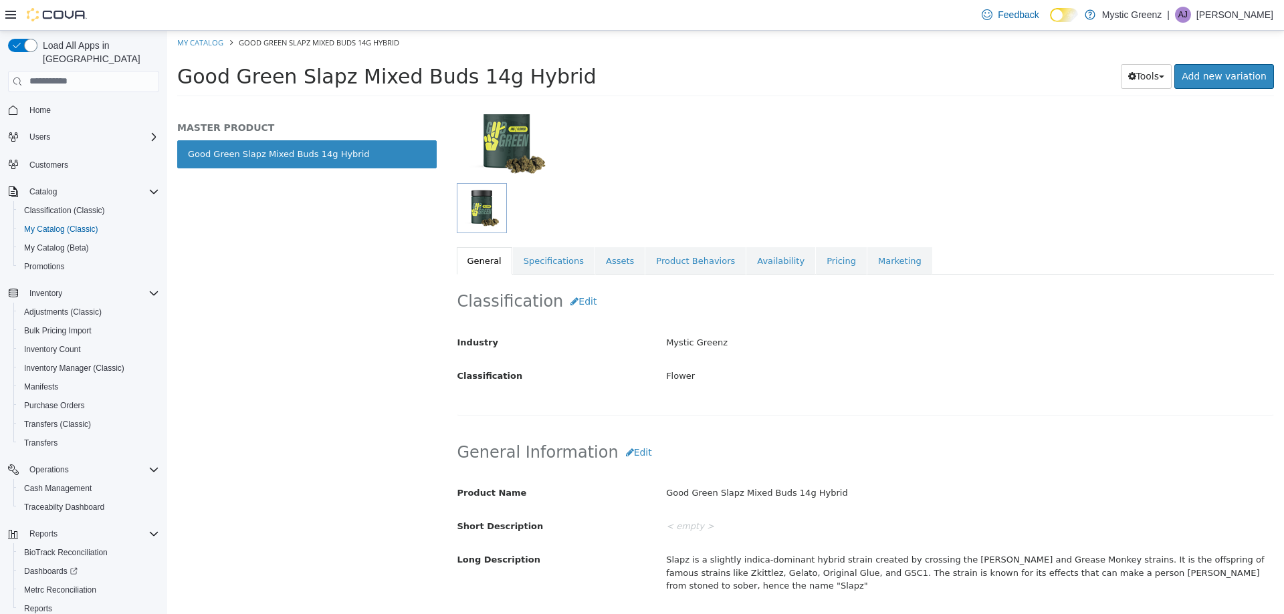
scroll to position [141, 0]
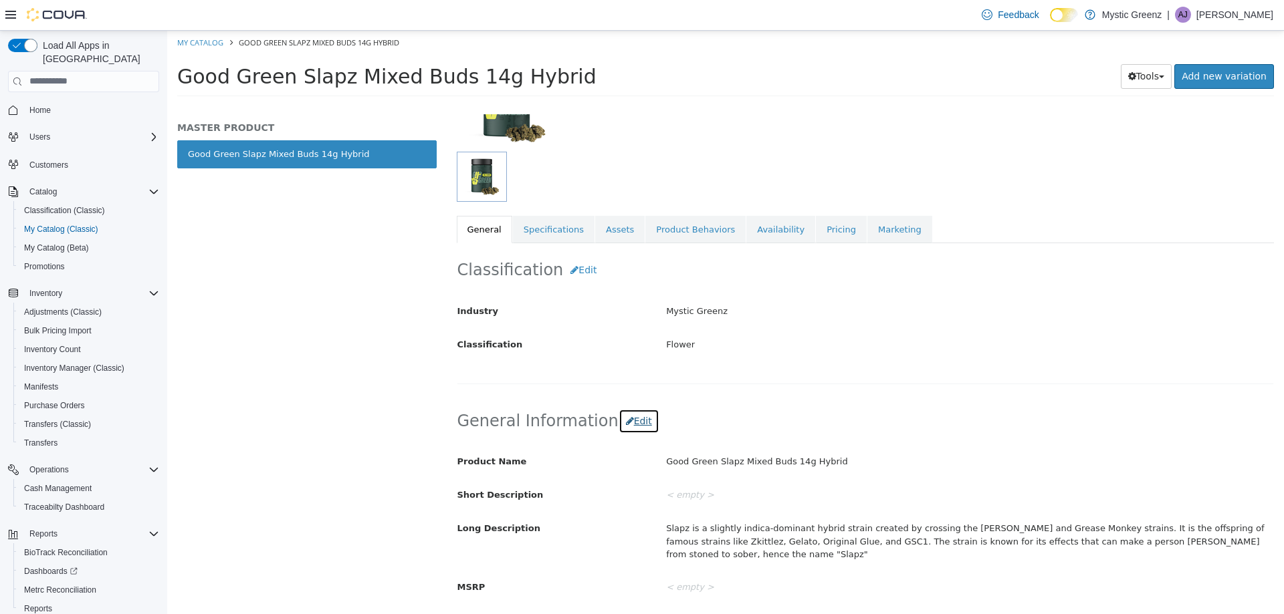
click at [624, 431] on button "Edit" at bounding box center [638, 421] width 41 height 25
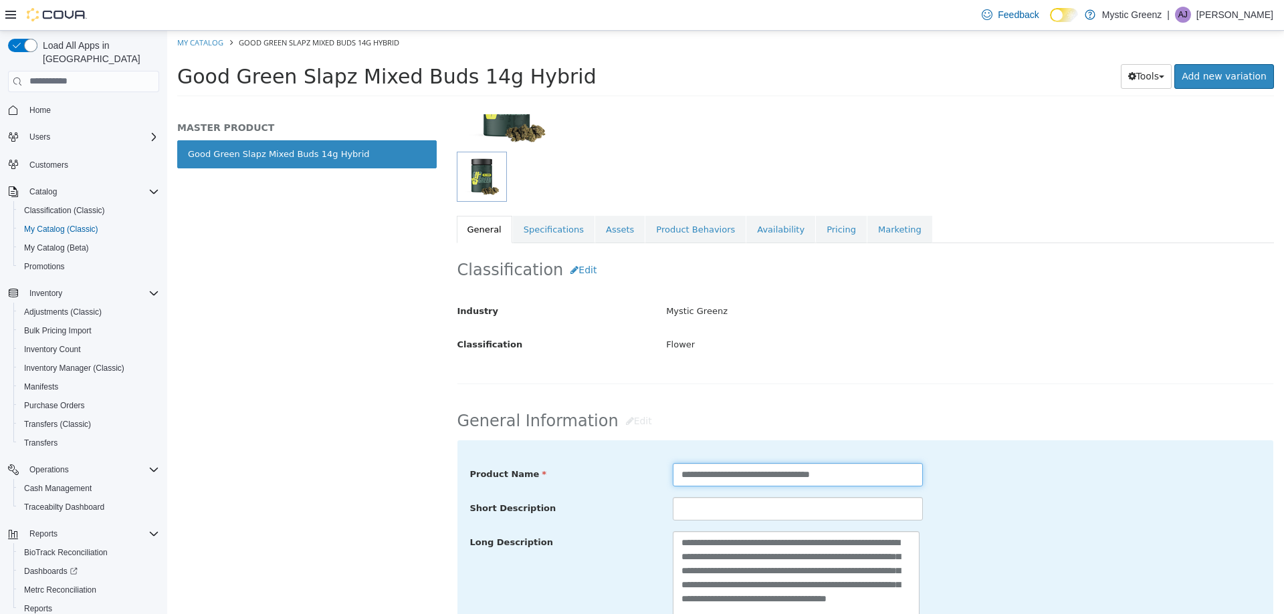
click at [679, 470] on input "**********" at bounding box center [798, 474] width 250 height 23
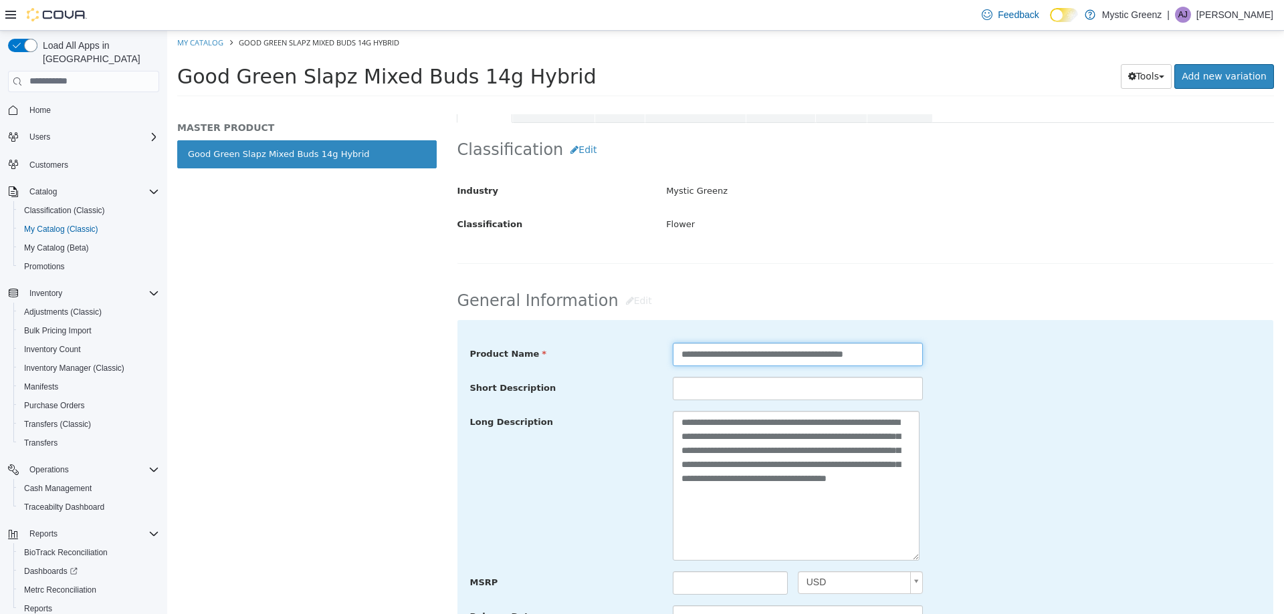
scroll to position [422, 0]
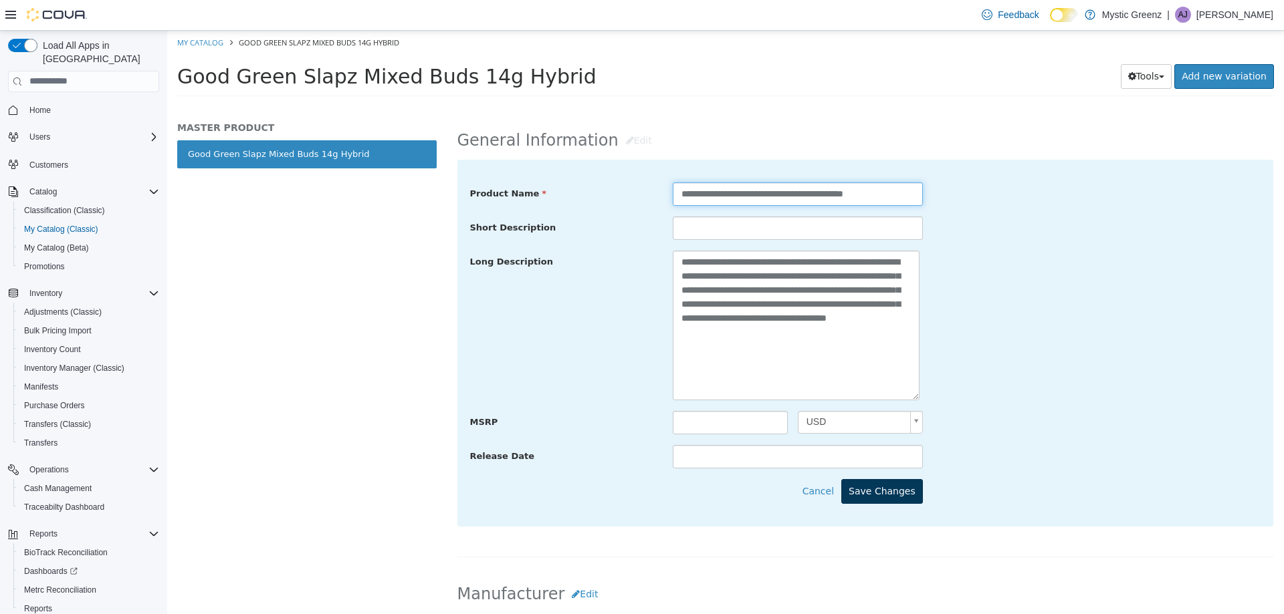
type input "**********"
click at [888, 499] on button "Save Changes" at bounding box center [882, 491] width 82 height 25
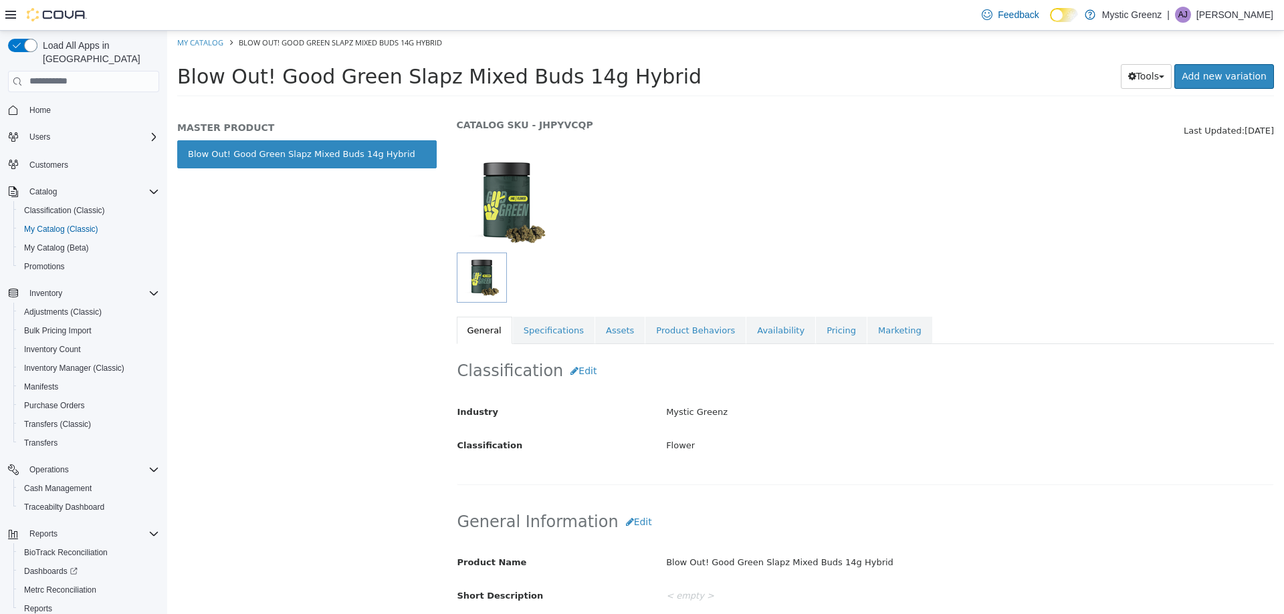
scroll to position [14, 0]
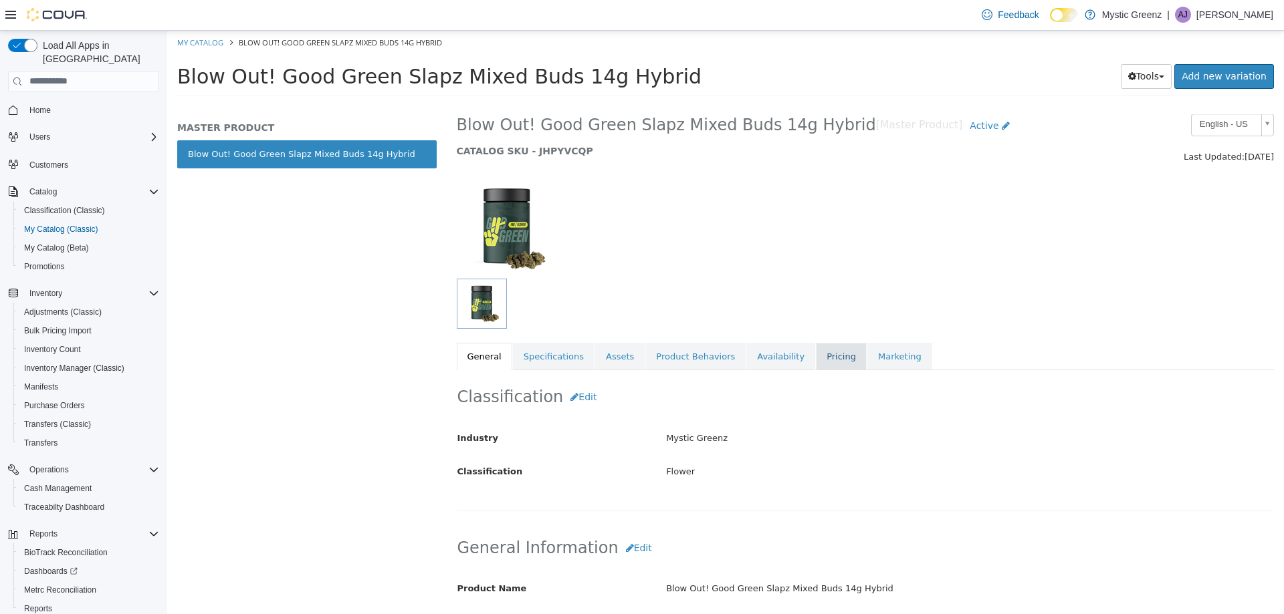
click at [816, 356] on link "Pricing" at bounding box center [841, 356] width 51 height 28
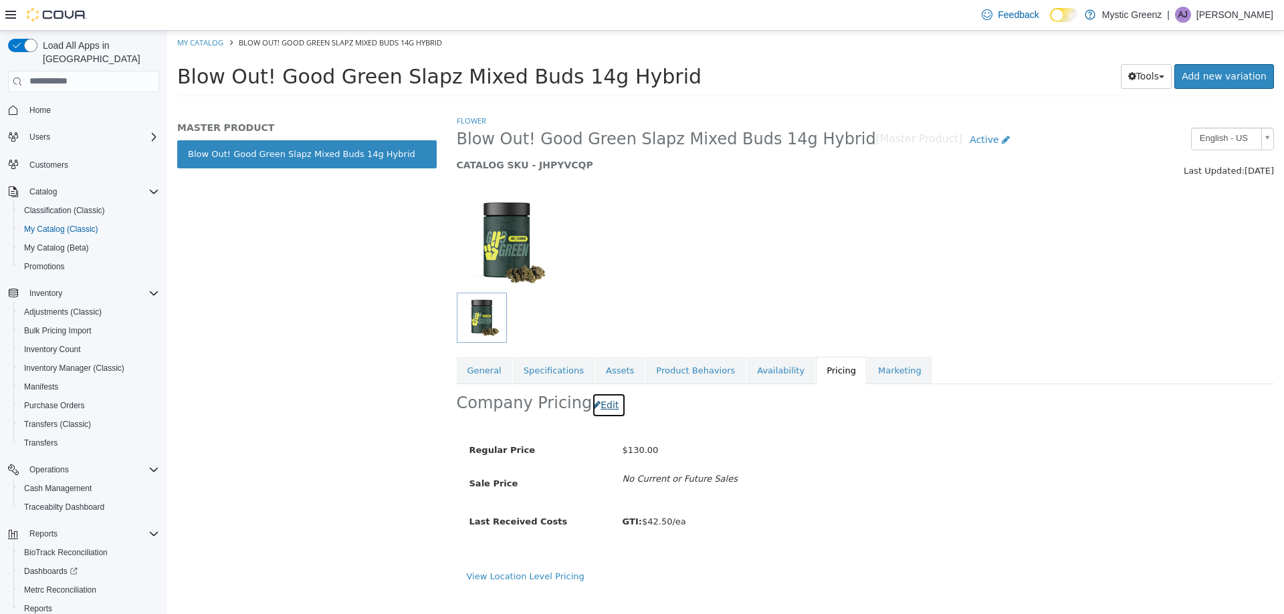
click at [602, 405] on button "Edit" at bounding box center [609, 404] width 34 height 25
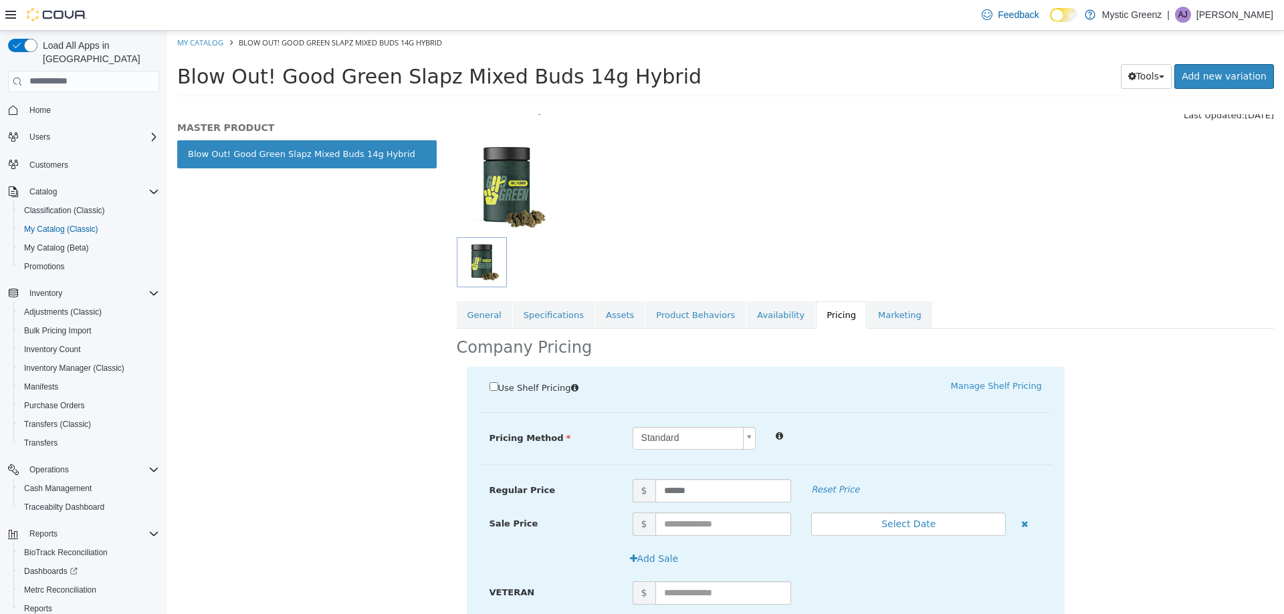
scroll to position [115, 0]
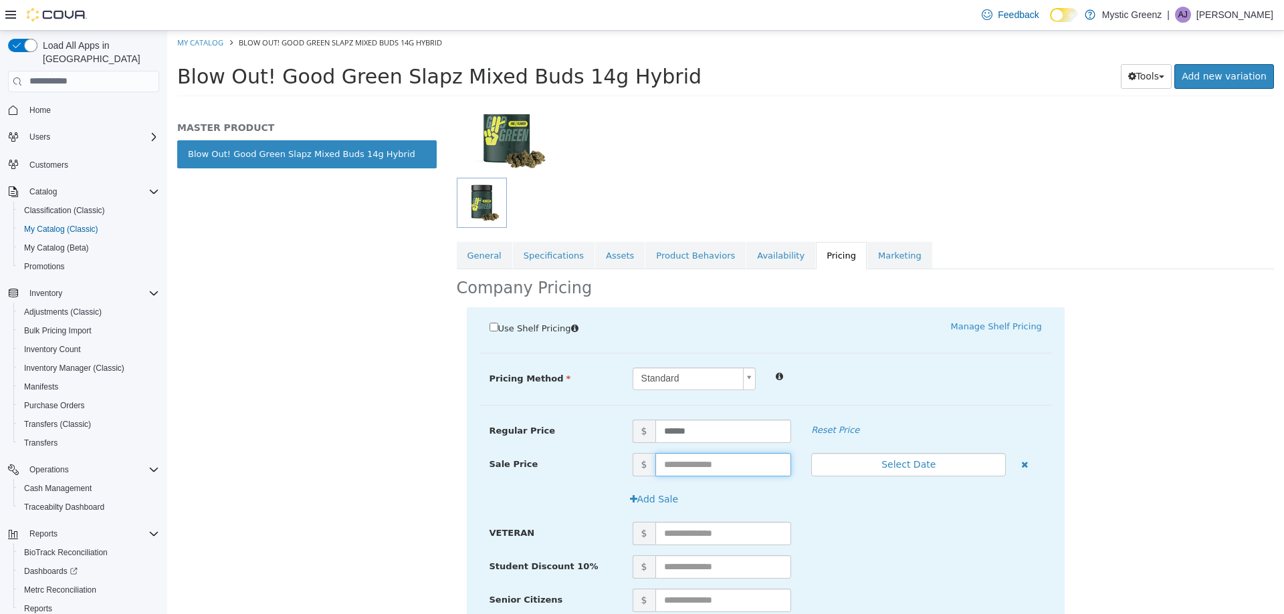
click at [723, 460] on input "text" at bounding box center [723, 464] width 136 height 23
click at [1021, 463] on icon "button" at bounding box center [1024, 464] width 7 height 9
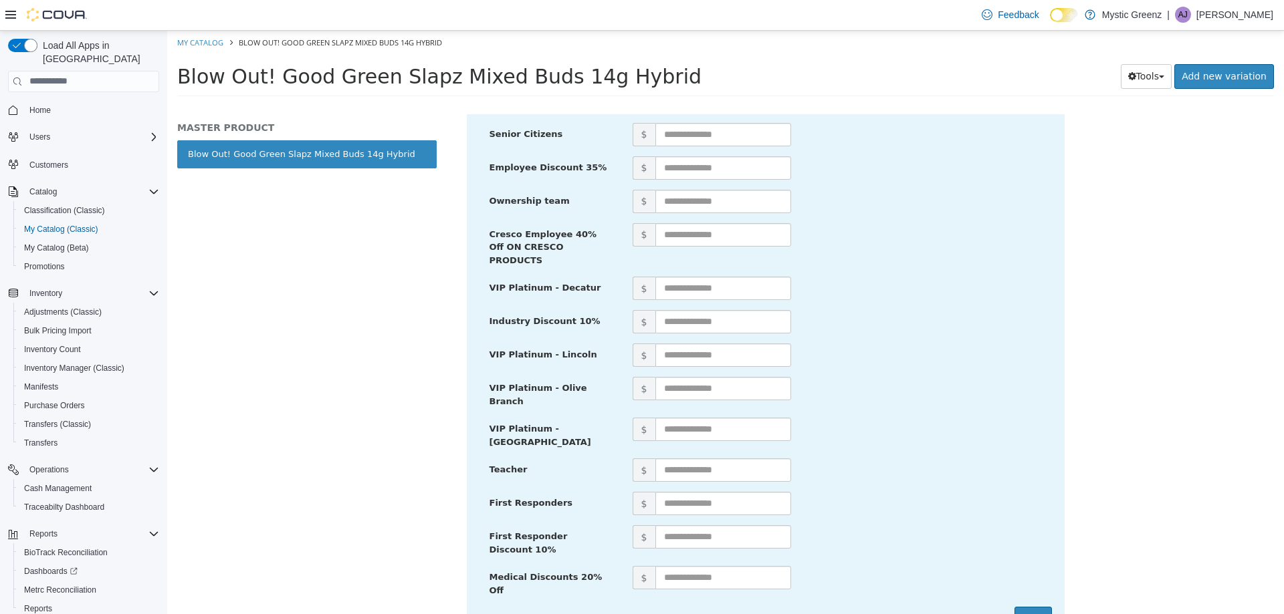
scroll to position [612, 0]
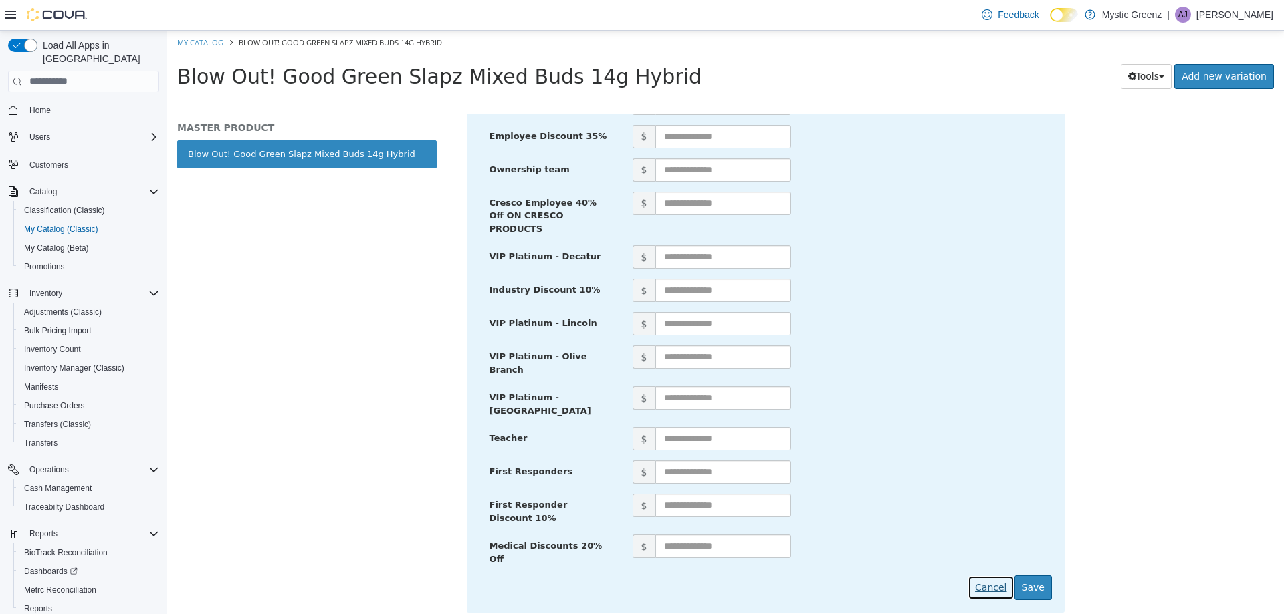
click at [980, 575] on button "Cancel" at bounding box center [990, 587] width 46 height 25
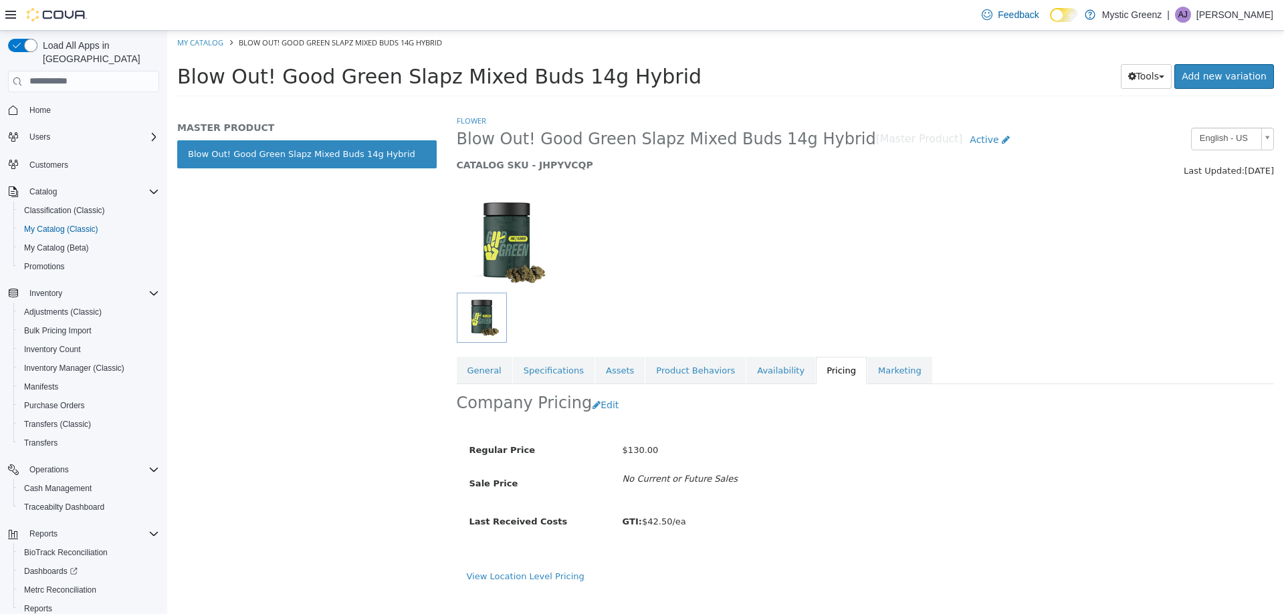
scroll to position [0, 0]
click at [592, 417] on button "Edit" at bounding box center [609, 404] width 34 height 25
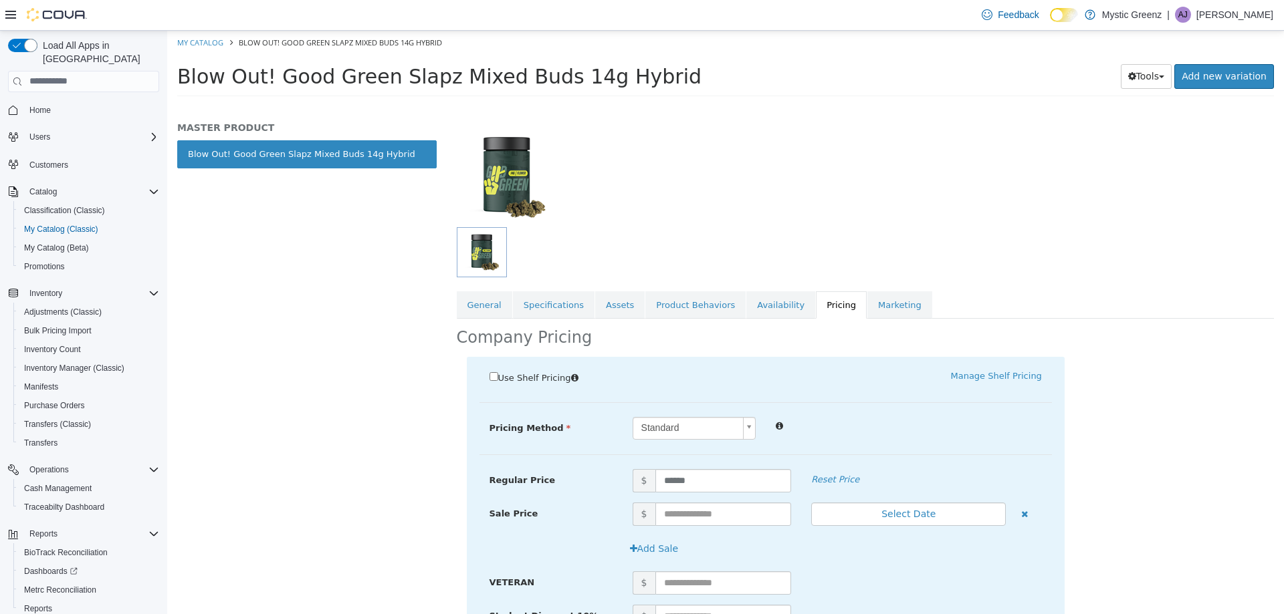
scroll to position [72, 0]
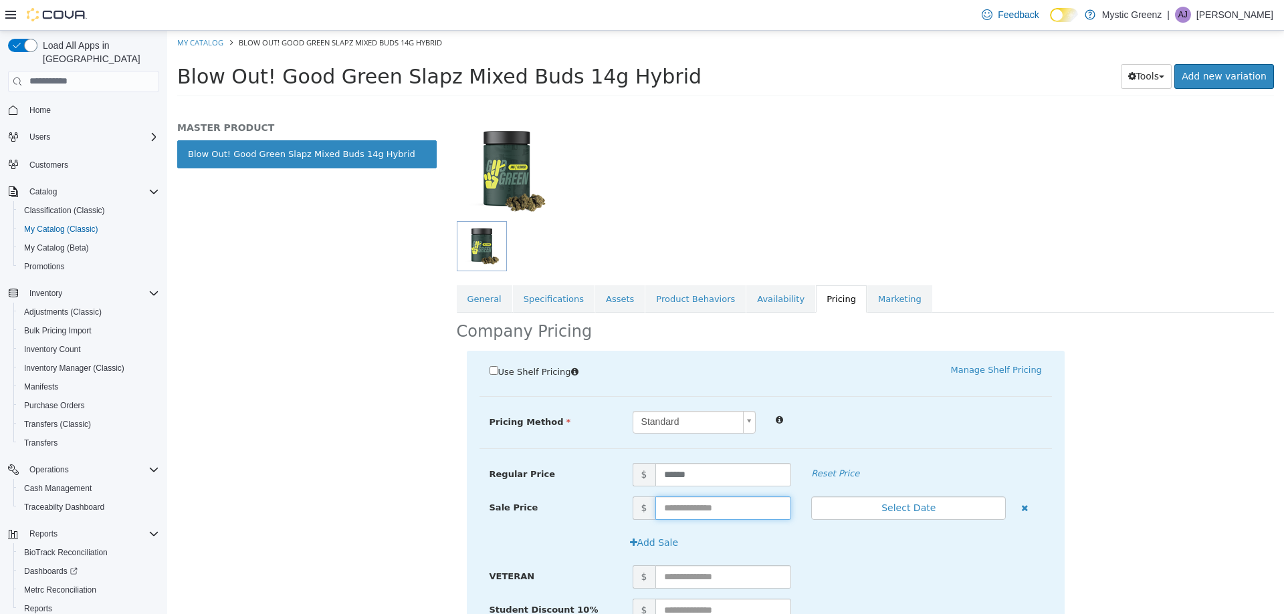
click at [725, 507] on input "text" at bounding box center [723, 507] width 136 height 23
type input "******"
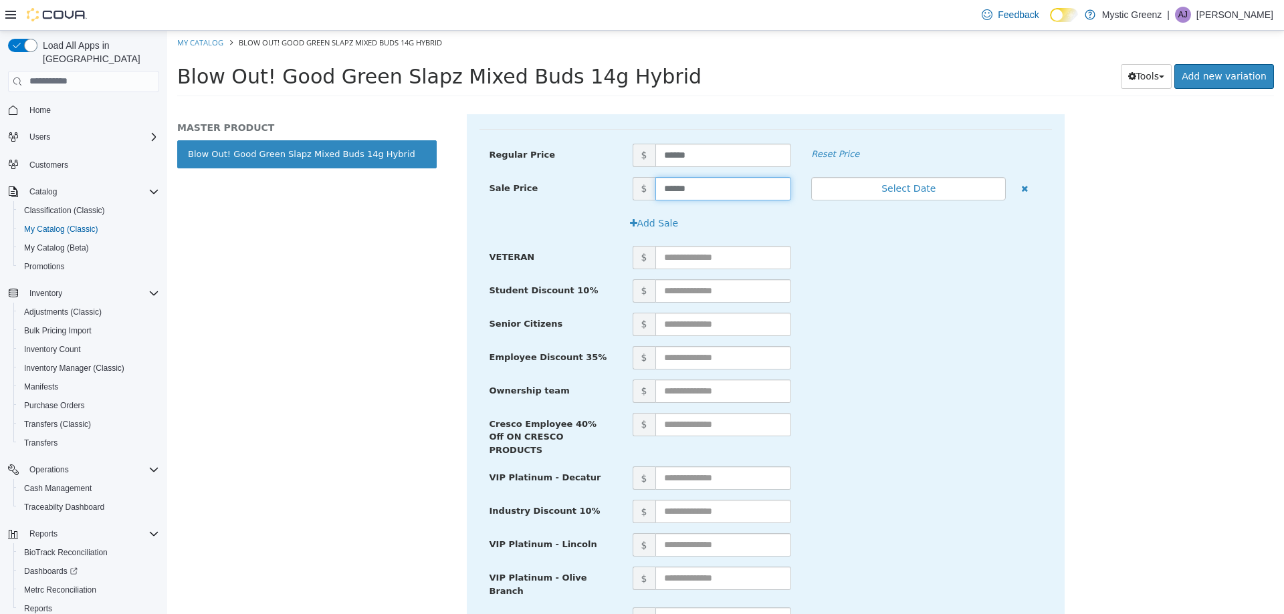
scroll to position [612, 0]
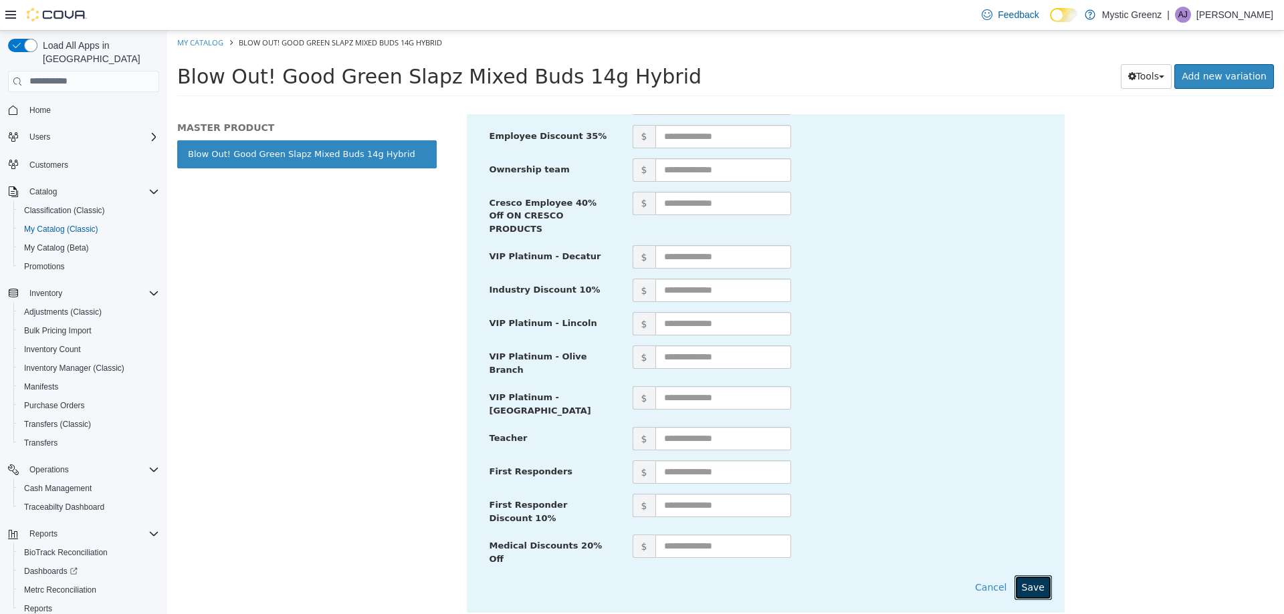
click at [1024, 575] on button "Save" at bounding box center [1032, 587] width 37 height 25
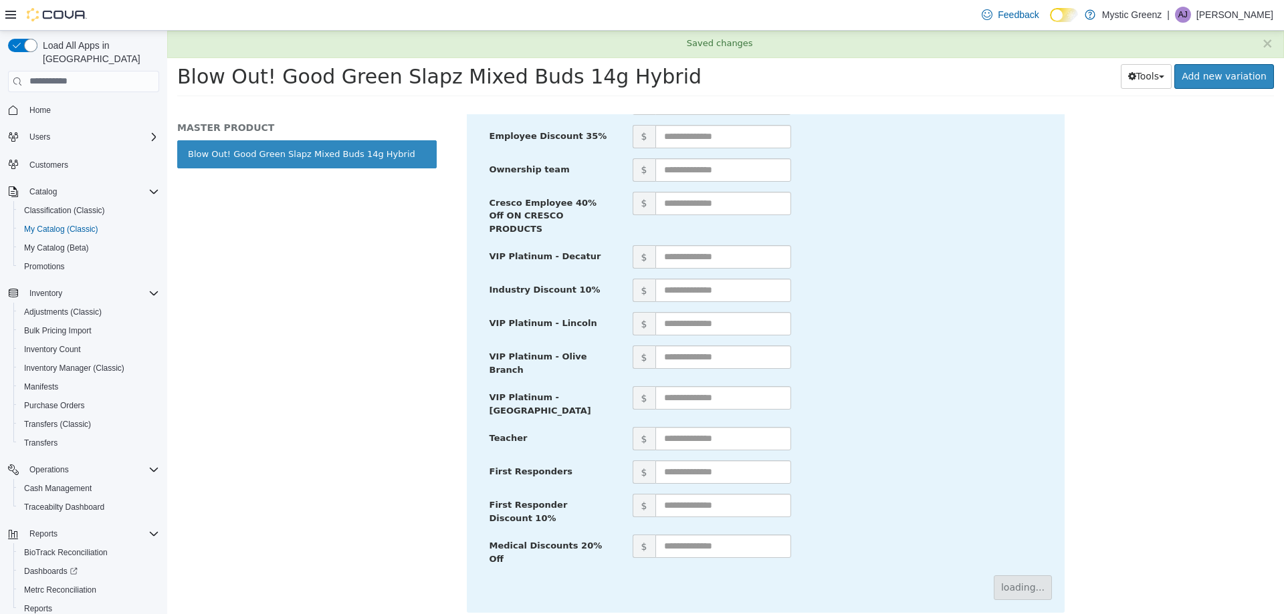
scroll to position [0, 0]
